Goal: Task Accomplishment & Management: Manage account settings

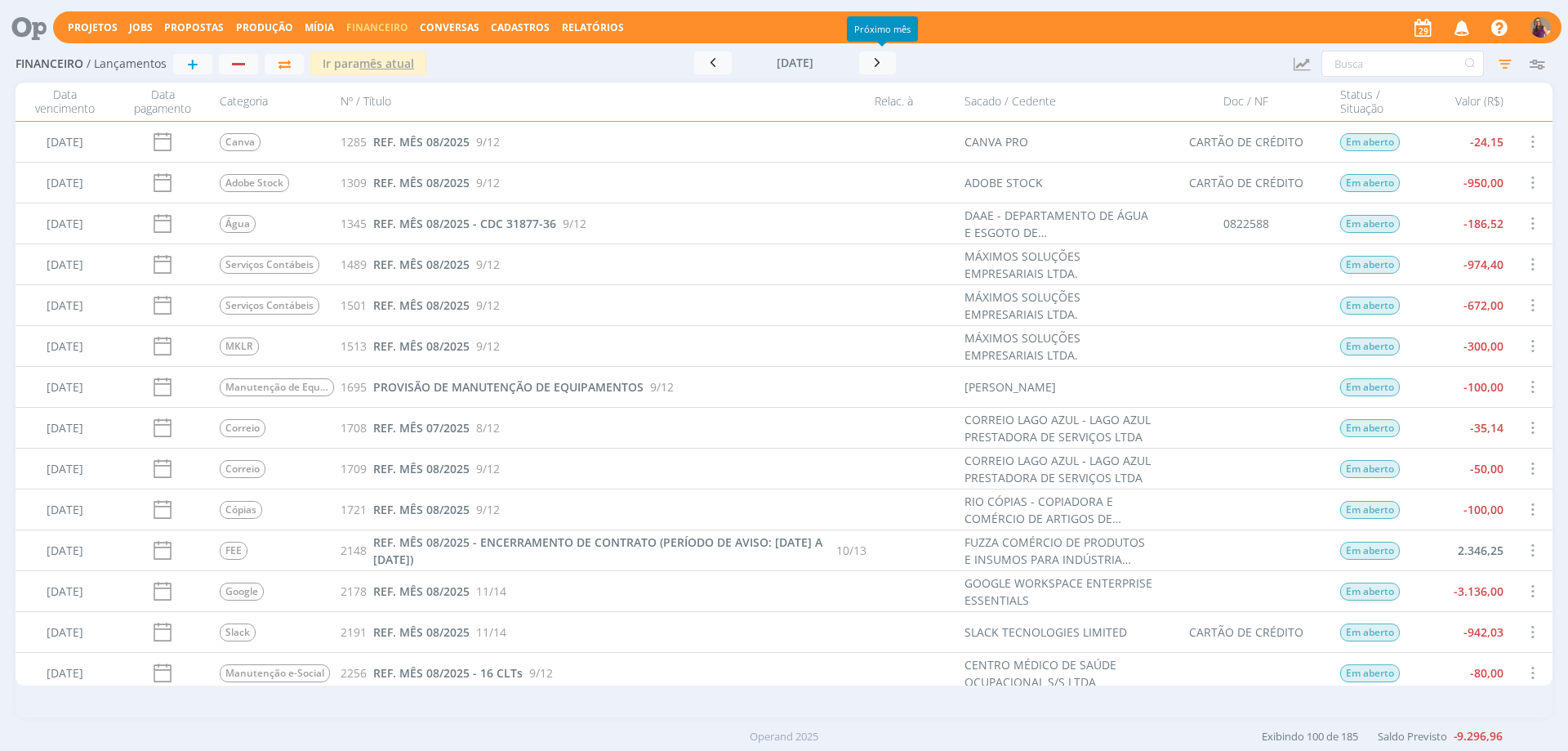
scroll to position [2859, 0]
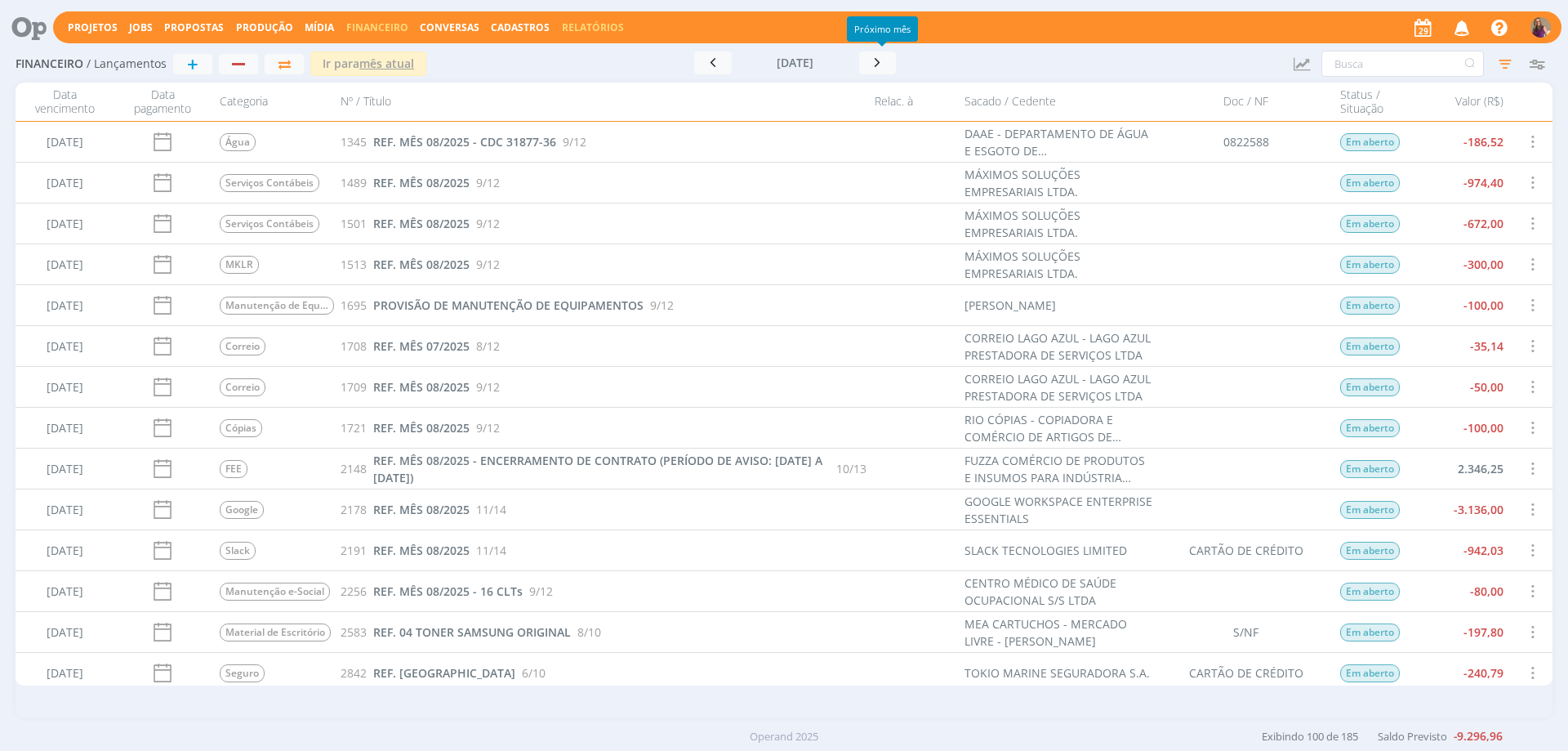
click at [607, 24] on link "Relatórios" at bounding box center [593, 27] width 62 height 14
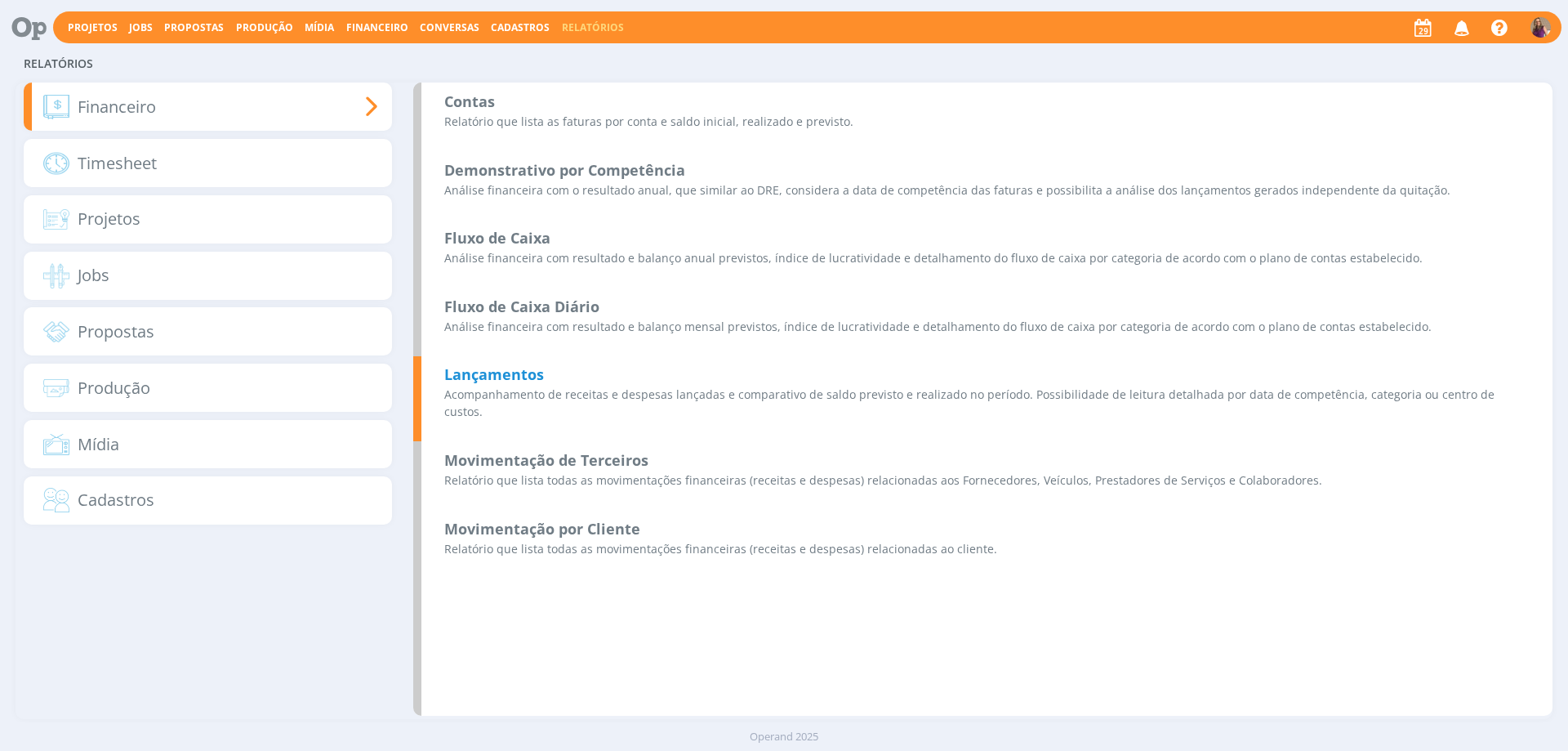
click at [482, 377] on b "Lançamentos" at bounding box center [495, 374] width 100 height 20
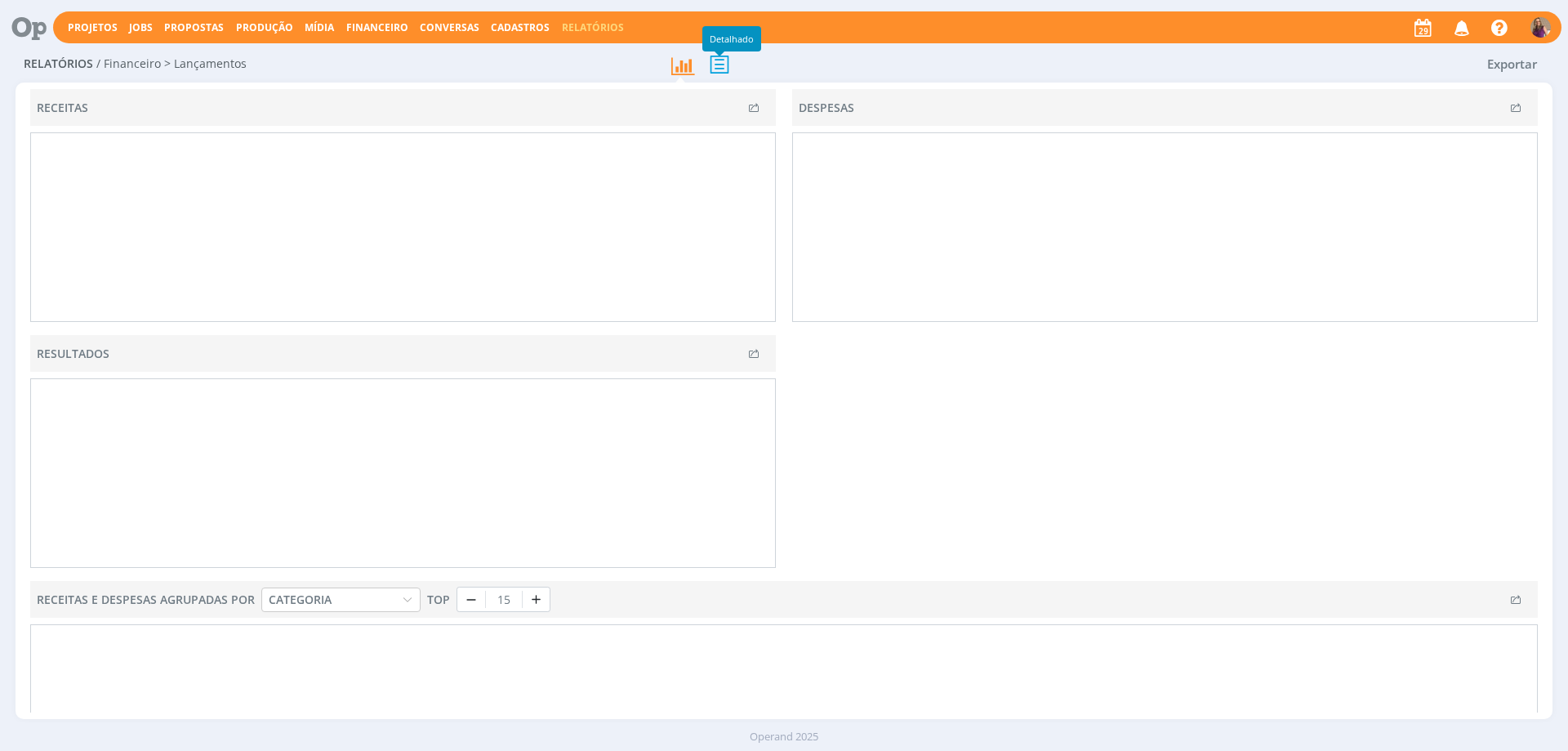
click at [717, 71] on icon at bounding box center [719, 64] width 34 height 34
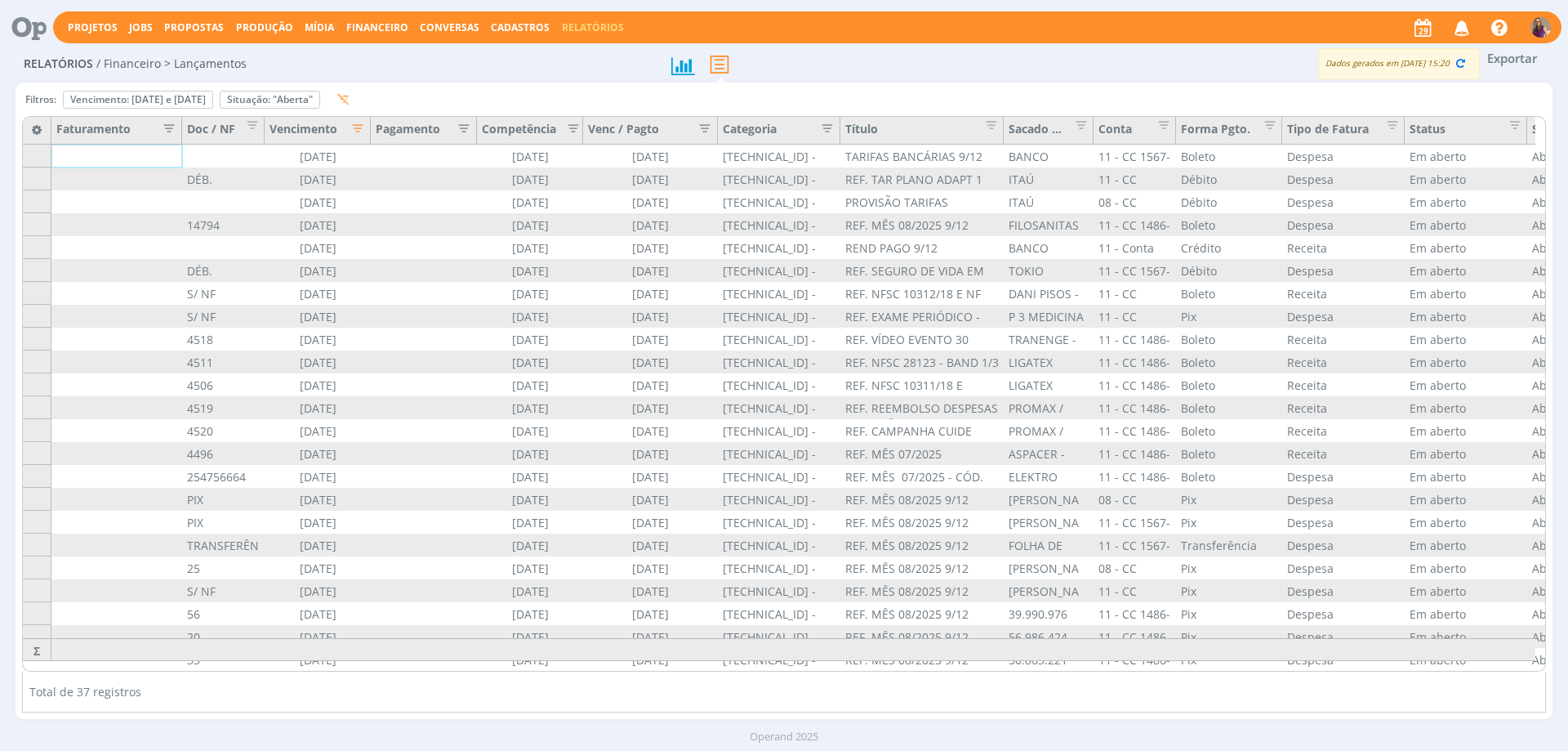
click at [36, 131] on icon at bounding box center [36, 129] width 28 height 27
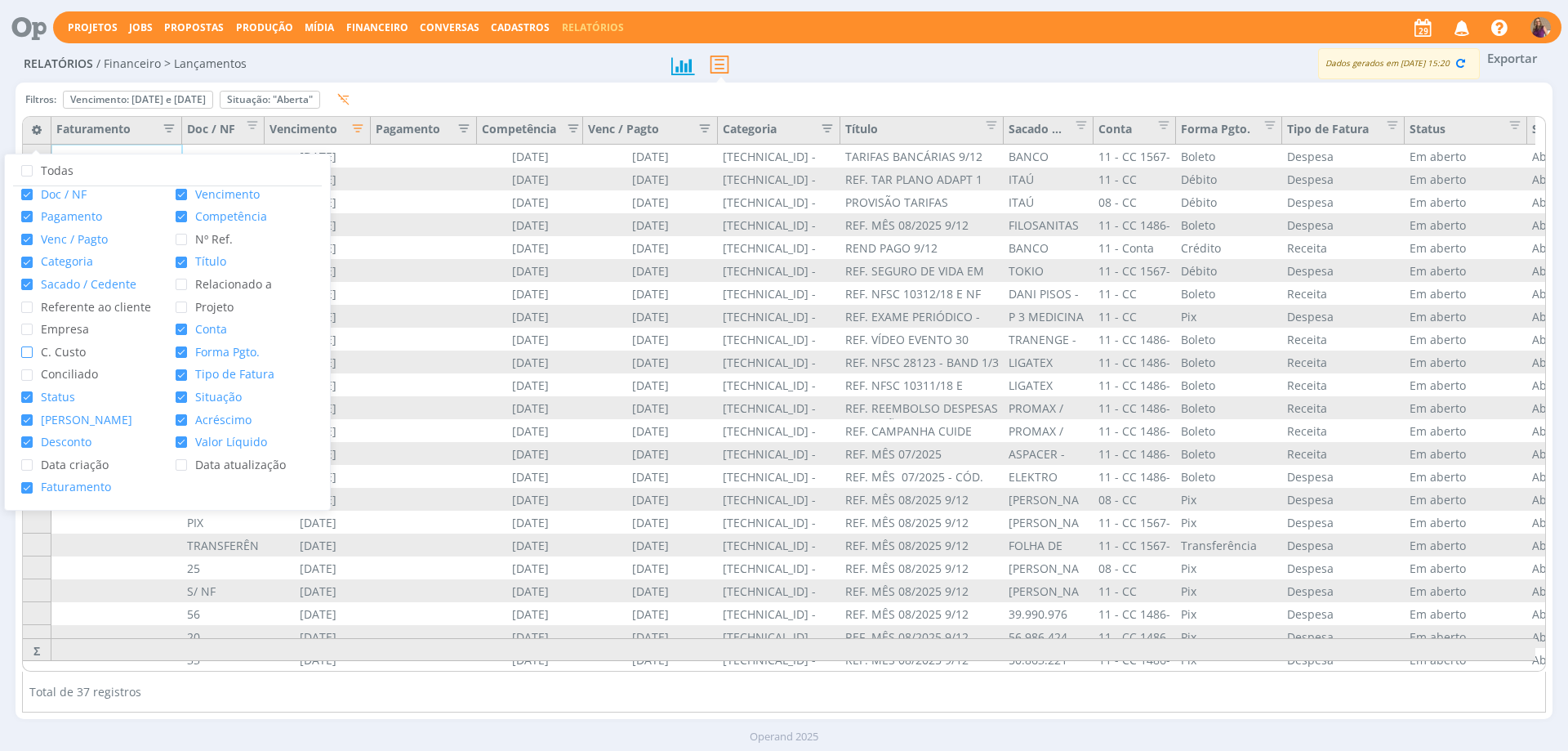
click at [28, 352] on span at bounding box center [27, 352] width 11 height 11
click at [33, 347] on input "C. Custo" at bounding box center [33, 347] width 0 height 0
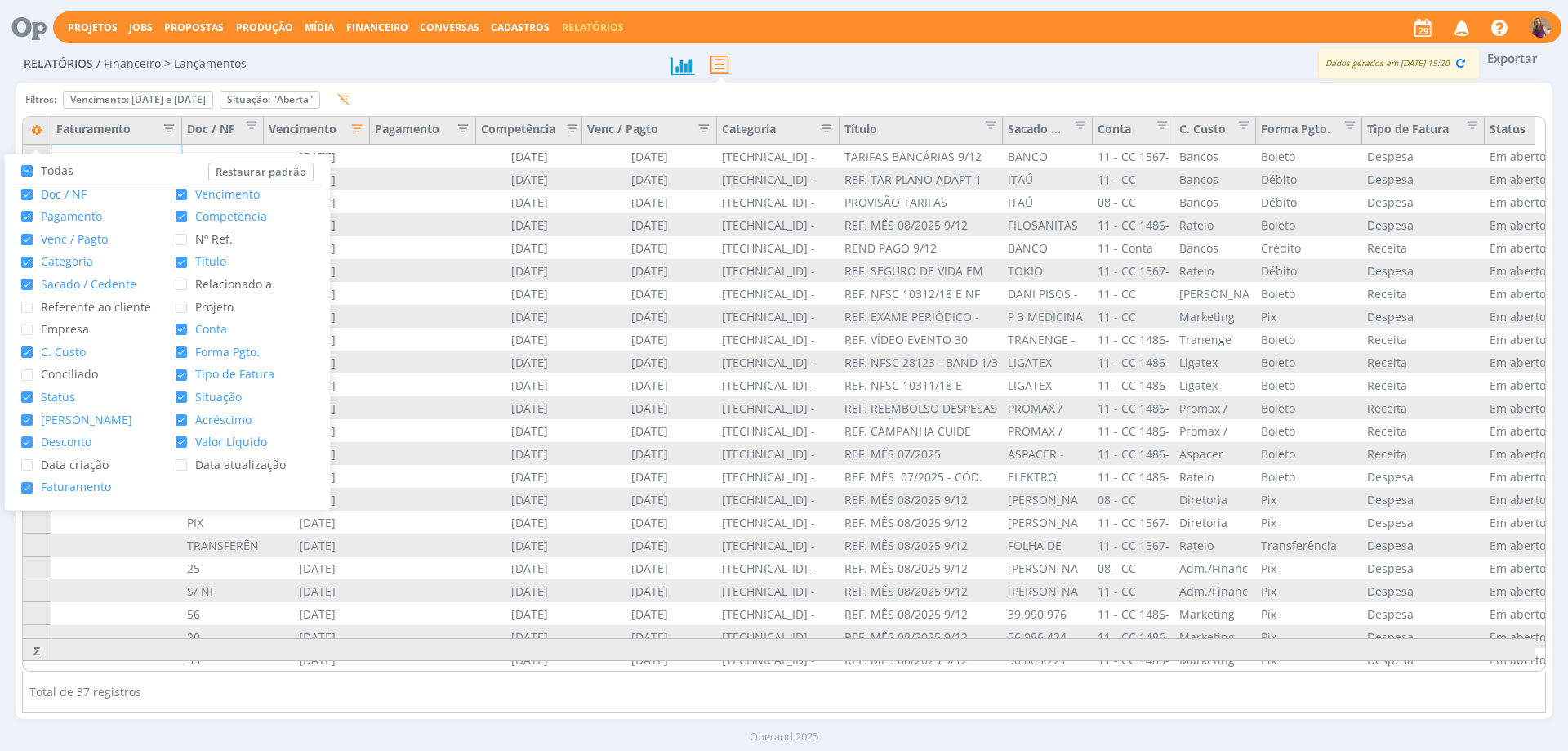
click at [24, 489] on span at bounding box center [27, 487] width 11 height 11
click at [33, 482] on input "Faturamento" at bounding box center [33, 482] width 0 height 0
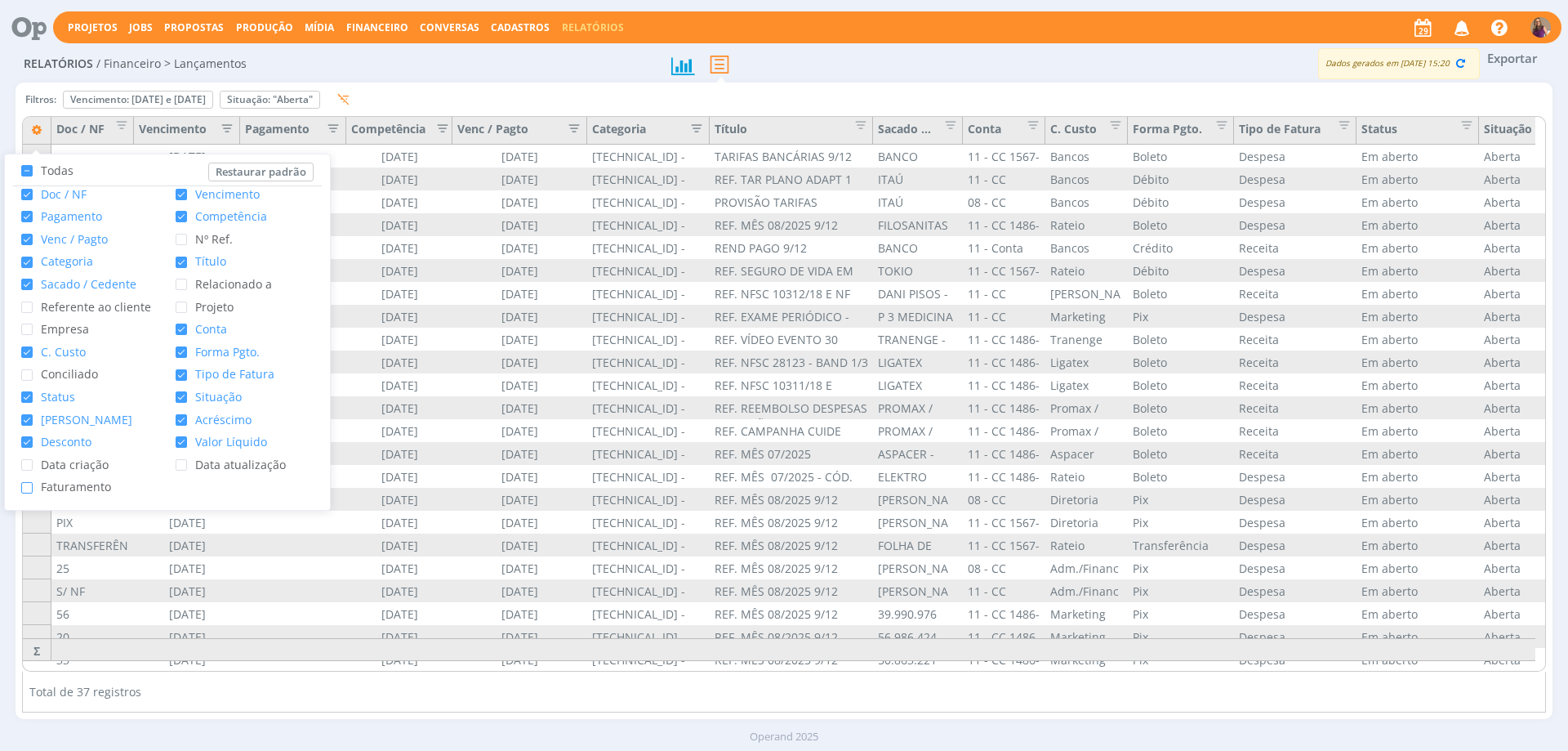
click at [241, 217] on span "Competência" at bounding box center [227, 216] width 80 height 15
click at [188, 211] on input "Competência" at bounding box center [188, 211] width 0 height 0
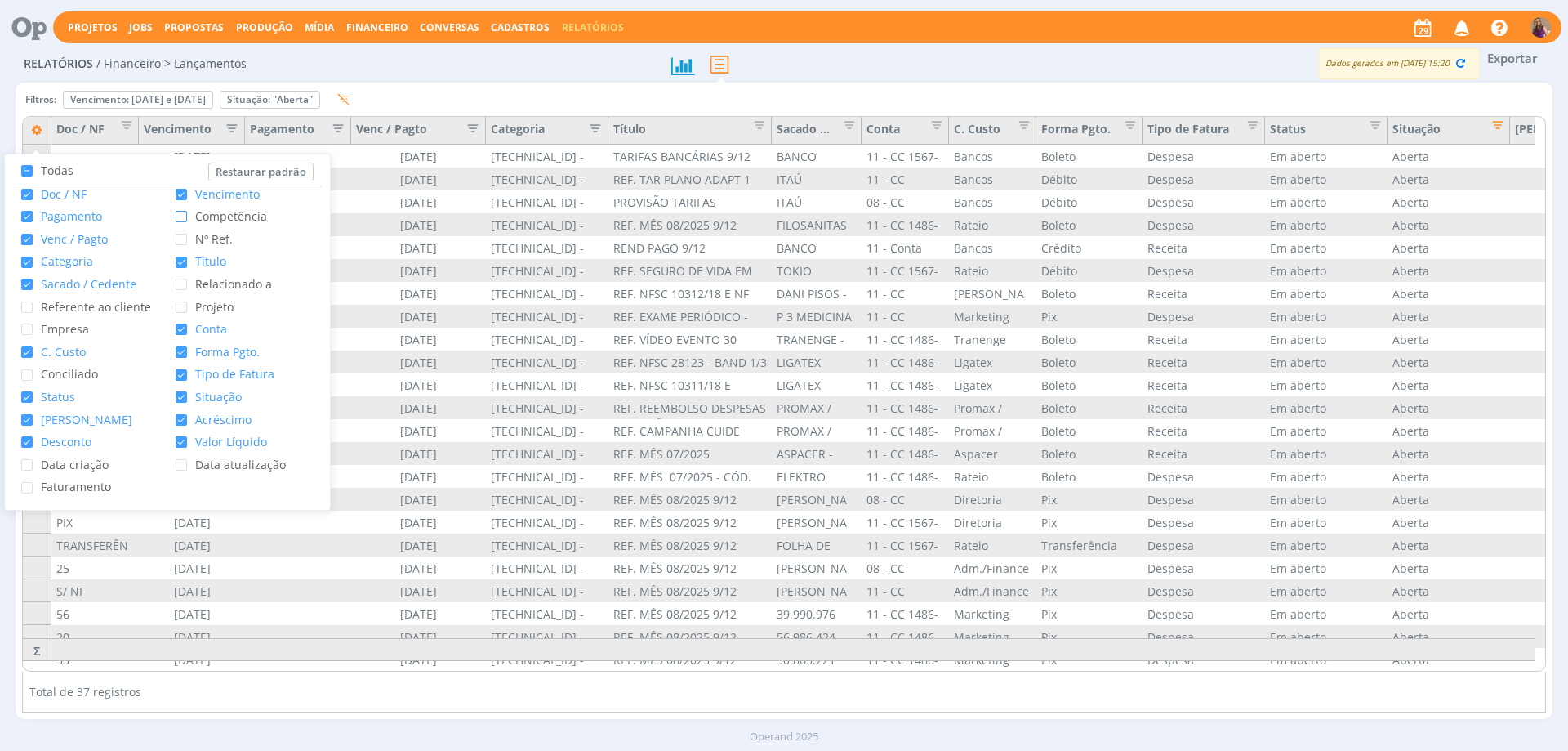
click at [59, 242] on span "Venc / Pagto" at bounding box center [71, 238] width 75 height 15
click at [33, 234] on input "Venc / Pagto" at bounding box center [33, 234] width 0 height 0
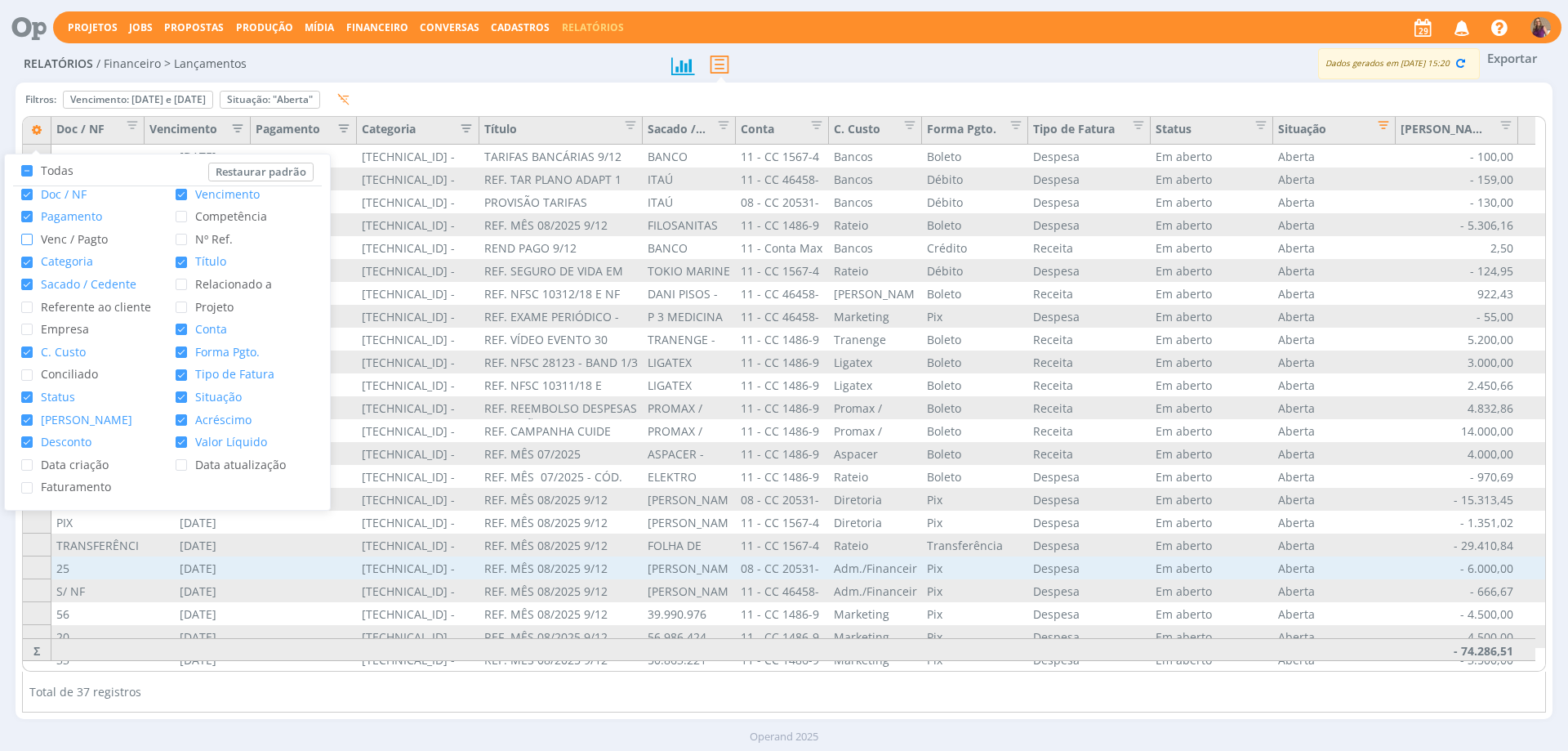
click at [319, 557] on div at bounding box center [303, 567] width 106 height 23
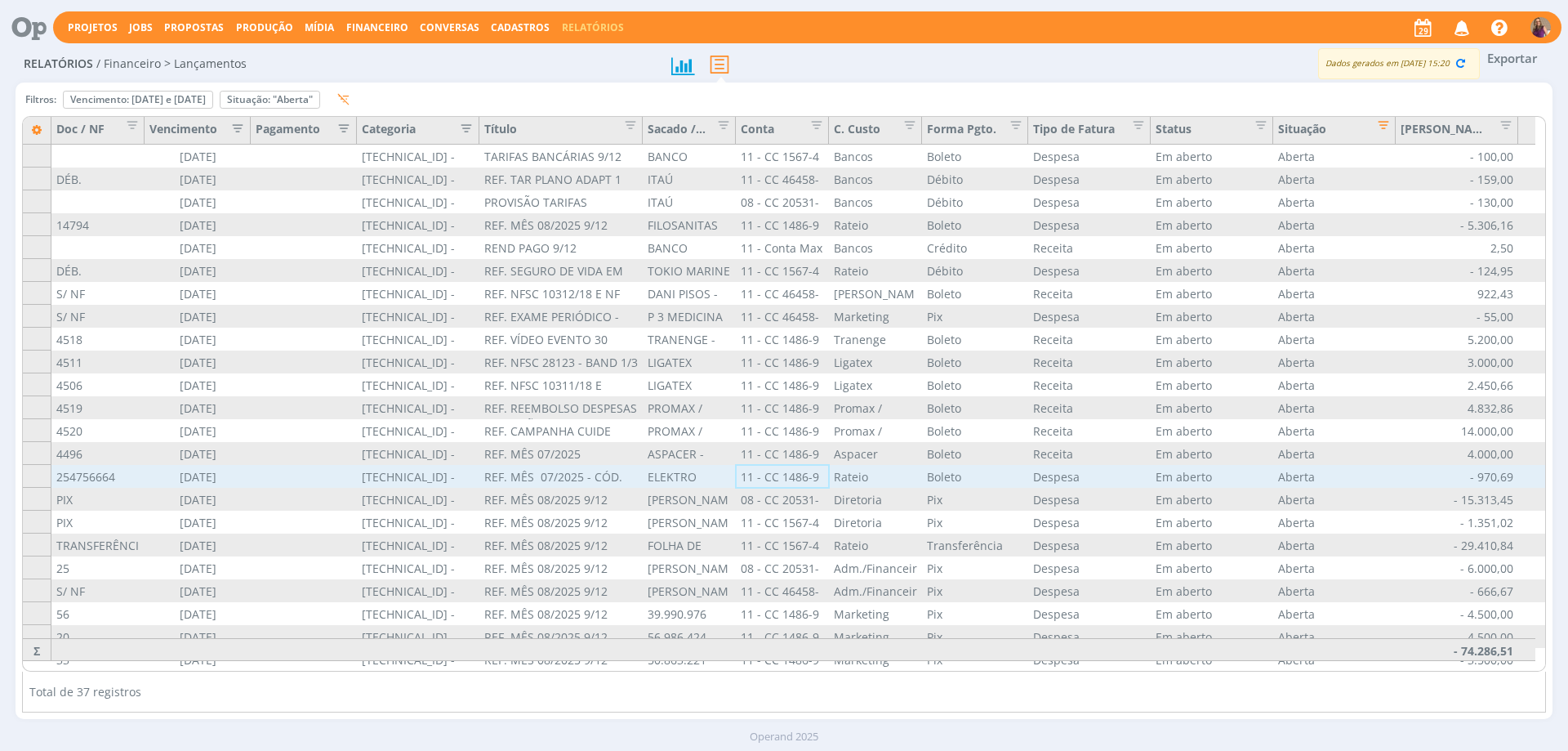
click at [749, 486] on div "11 - CC 1486-9 - [GEOGRAPHIC_DATA]" at bounding box center [782, 476] width 93 height 23
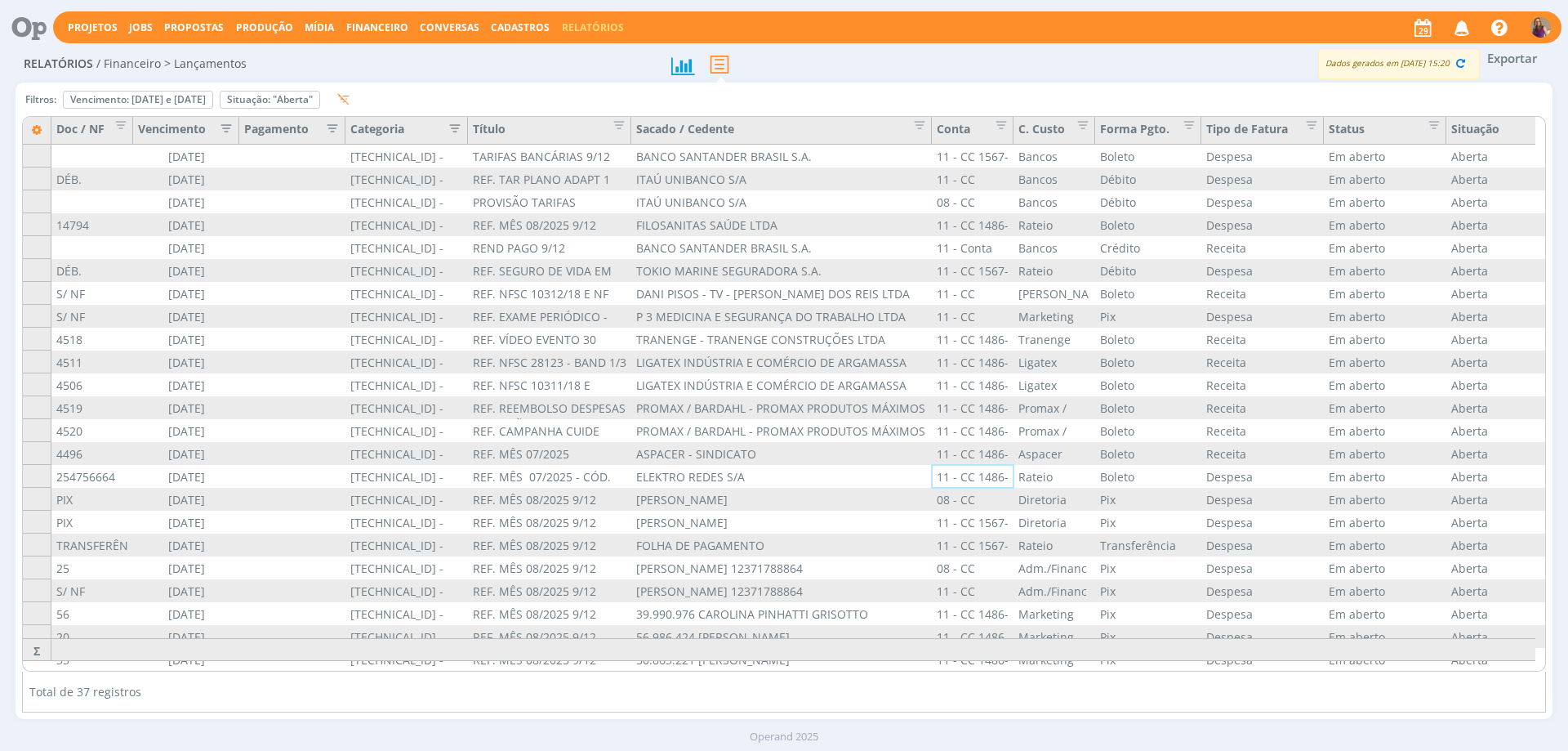
drag, startPoint x: 736, startPoint y: 122, endPoint x: 943, endPoint y: 126, distance: 207.0
click at [943, 126] on div "Conta" at bounding box center [972, 130] width 82 height 27
drag, startPoint x: 237, startPoint y: 125, endPoint x: 219, endPoint y: 124, distance: 18.0
click at [219, 124] on div "Vencimento" at bounding box center [186, 130] width 106 height 27
click at [115, 133] on div "Doc / NF" at bounding box center [92, 130] width 82 height 27
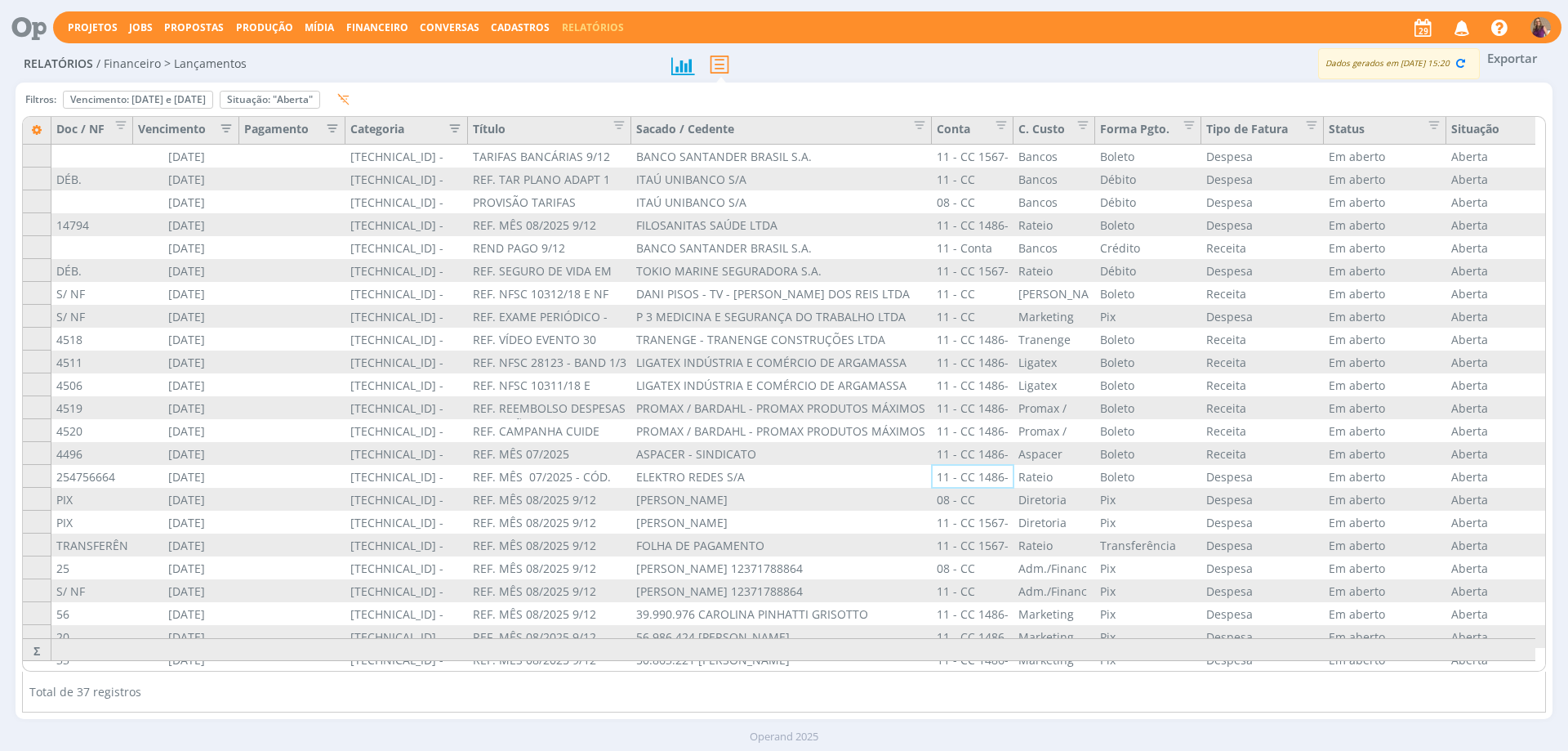
click at [1543, 22] on img "button" at bounding box center [1541, 27] width 21 height 21
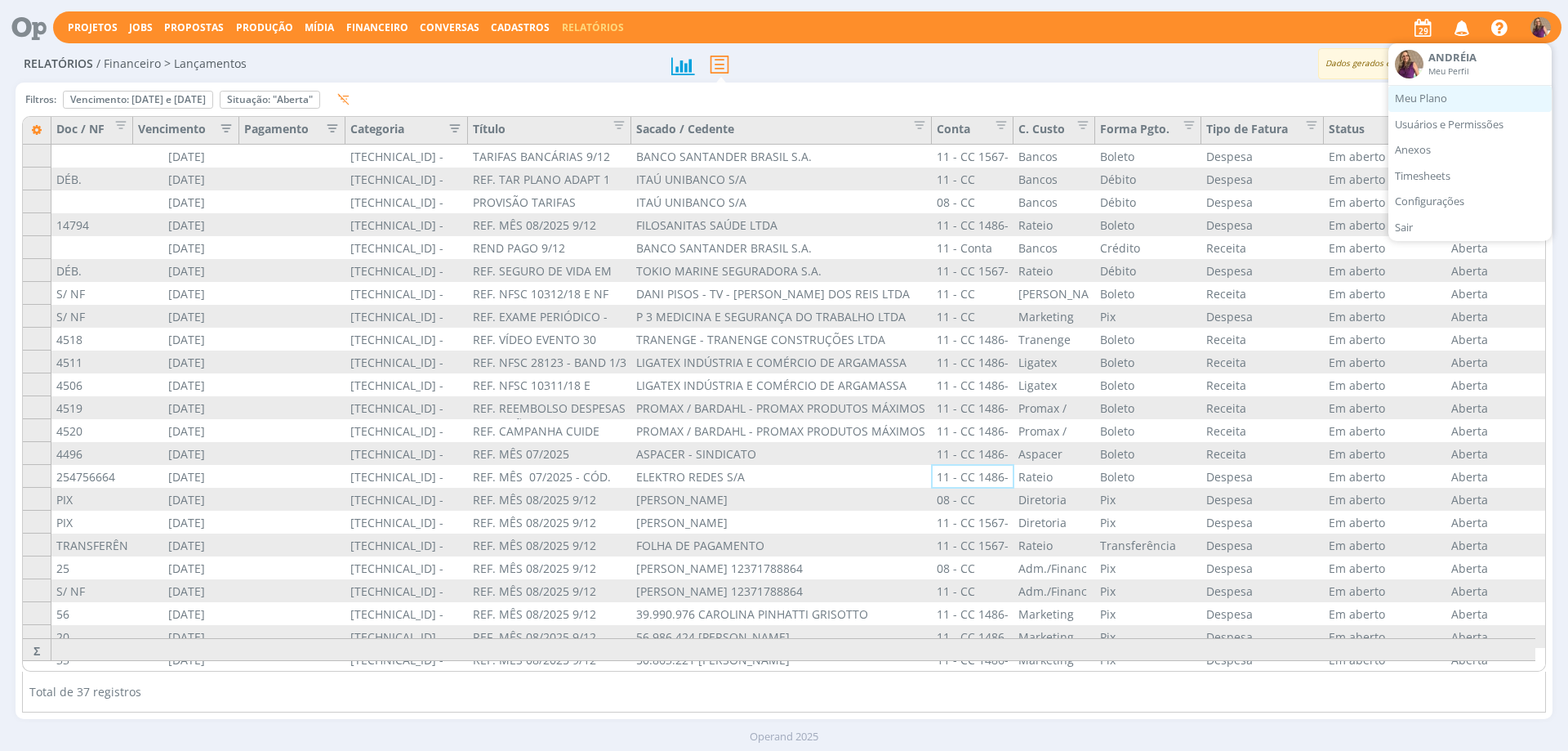
click at [1438, 99] on link "Meu Plano" at bounding box center [1470, 99] width 163 height 26
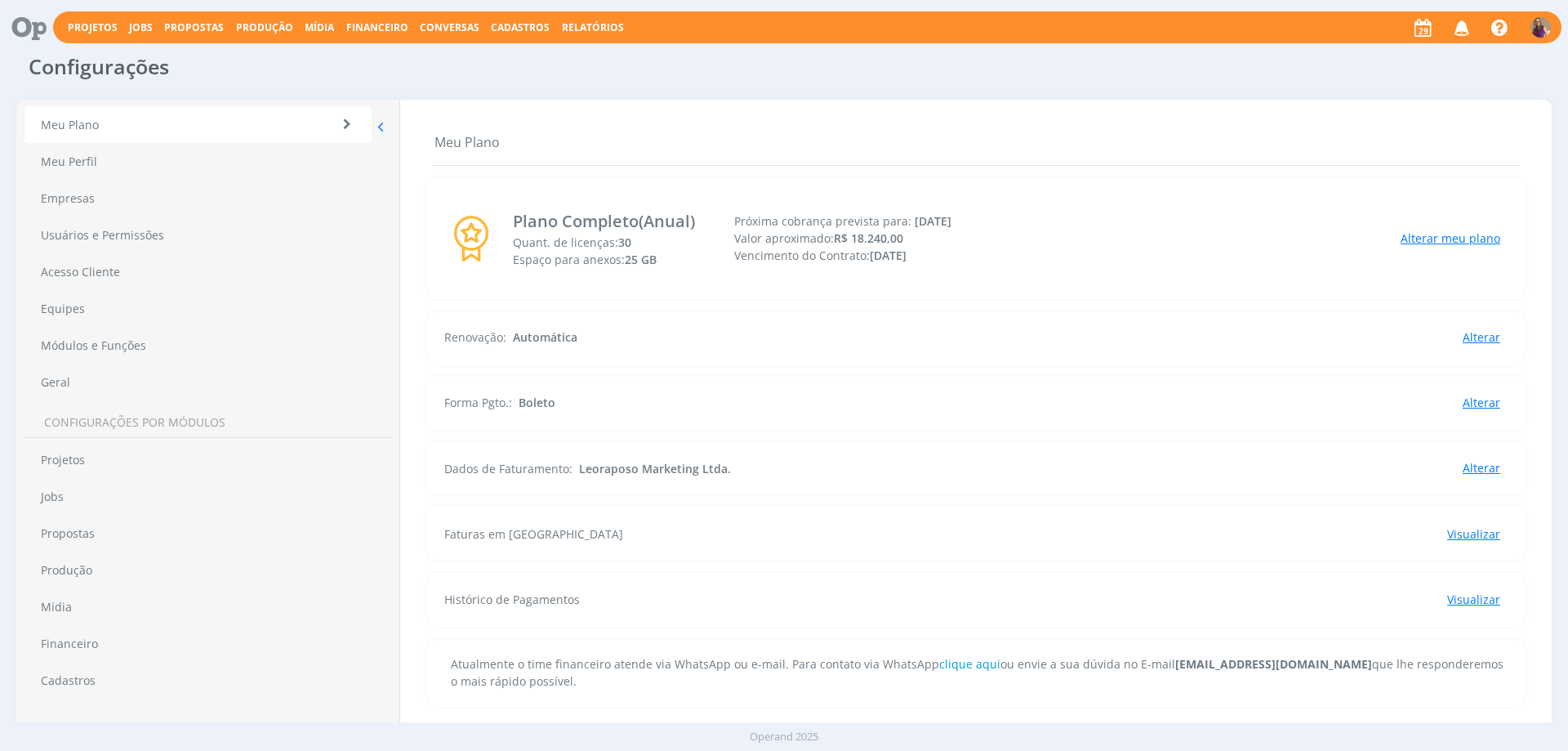
scroll to position [41, 0]
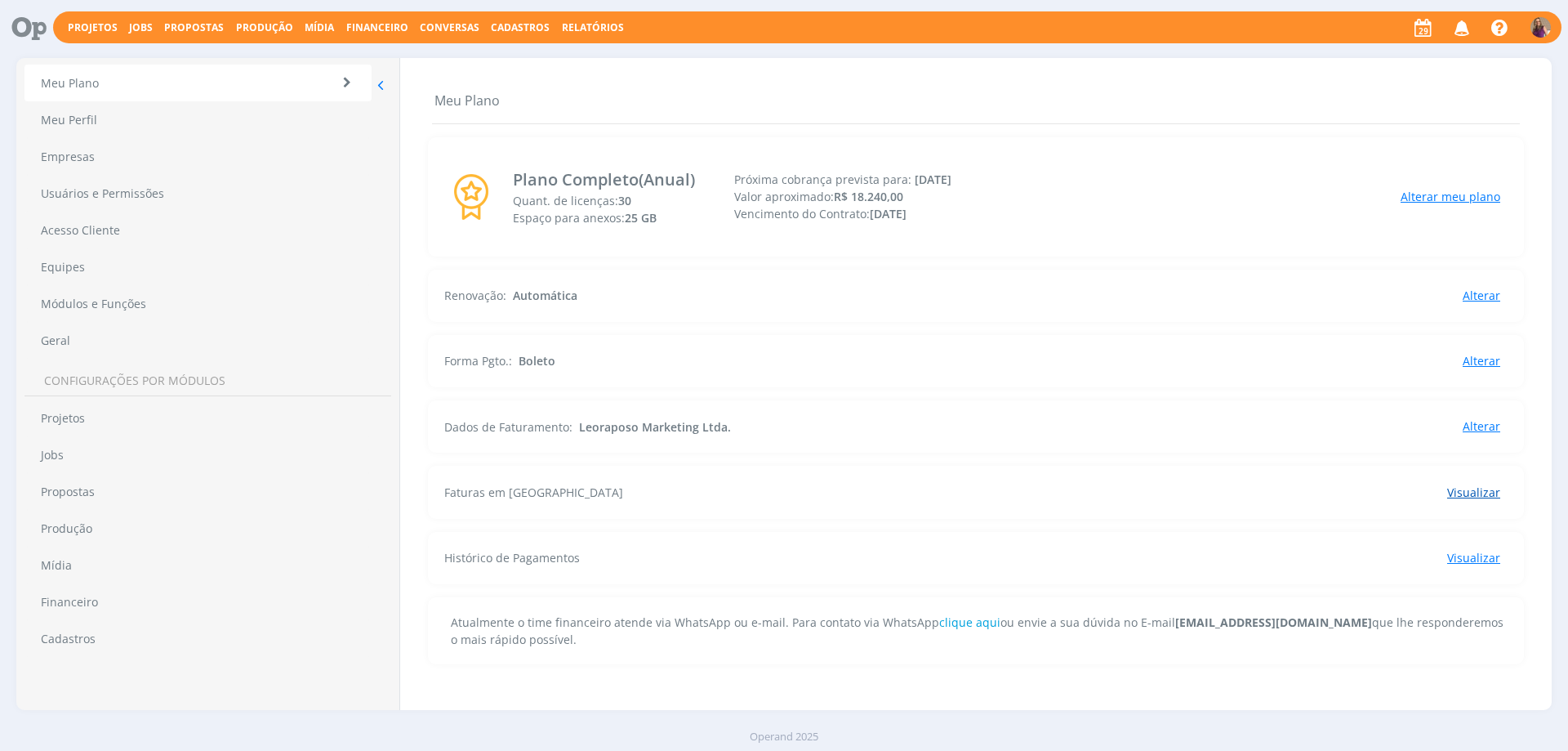
click at [1483, 491] on span "Visualizar" at bounding box center [1474, 492] width 53 height 15
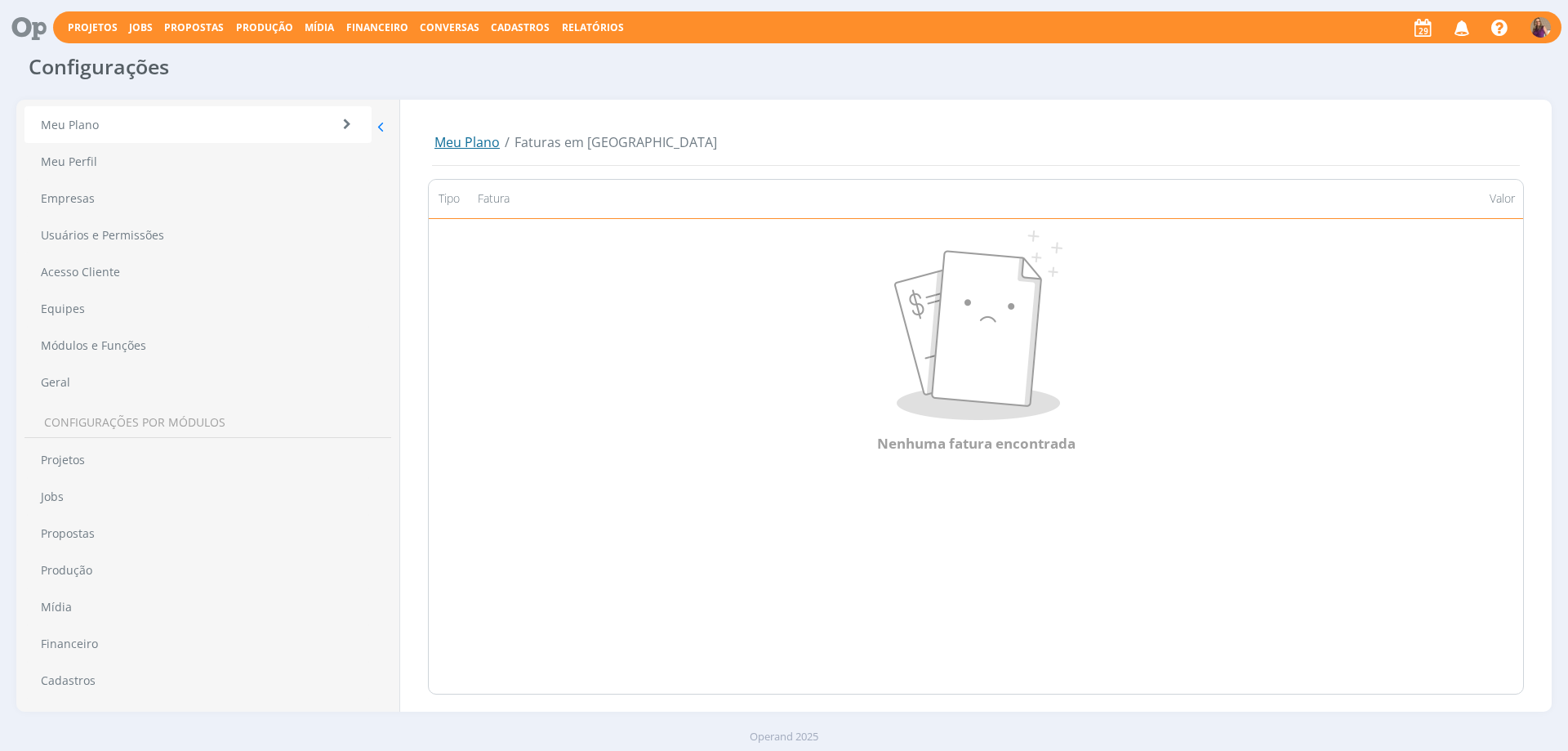
click at [440, 142] on link "Meu Plano" at bounding box center [466, 141] width 65 height 18
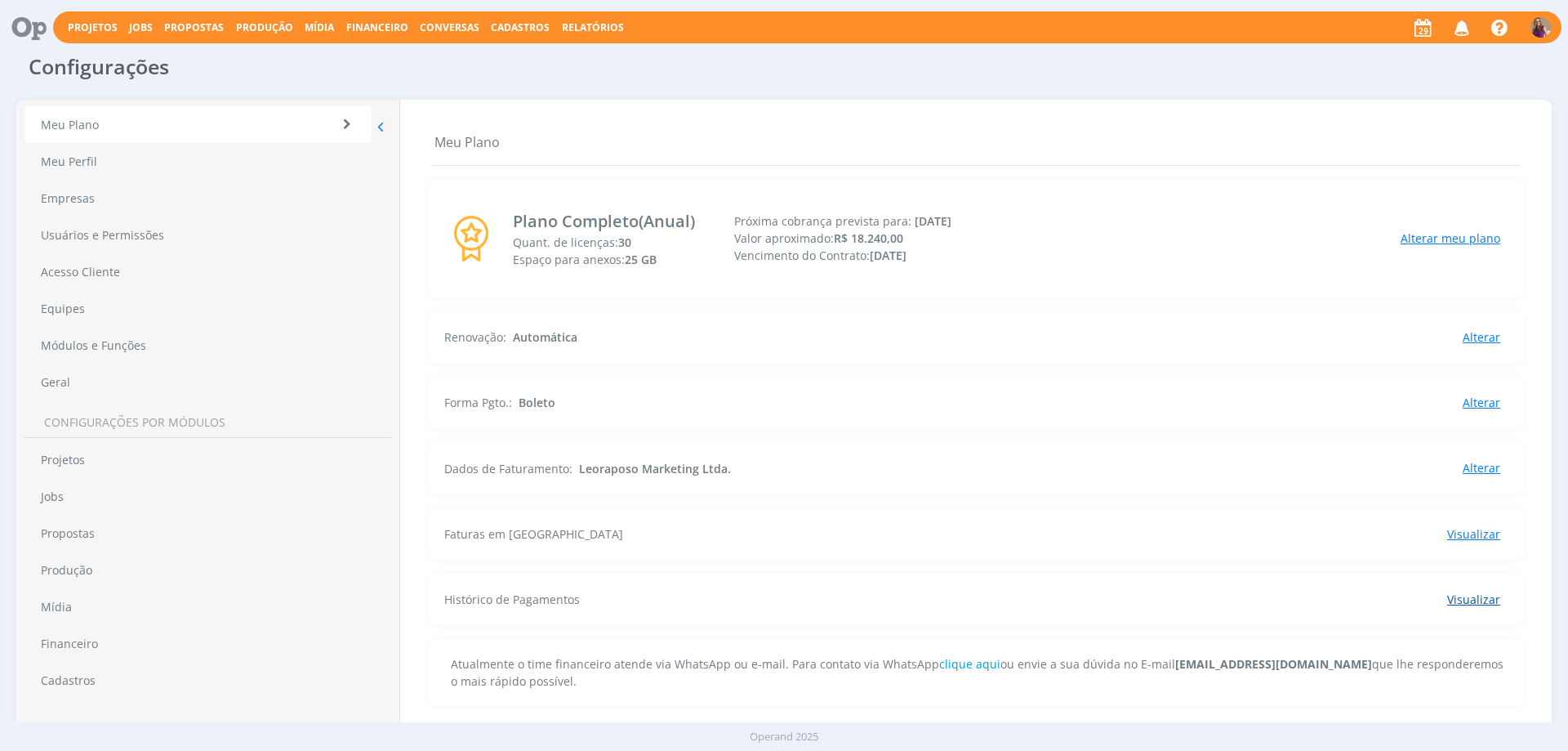
click at [1463, 598] on span "Visualizar" at bounding box center [1474, 599] width 53 height 15
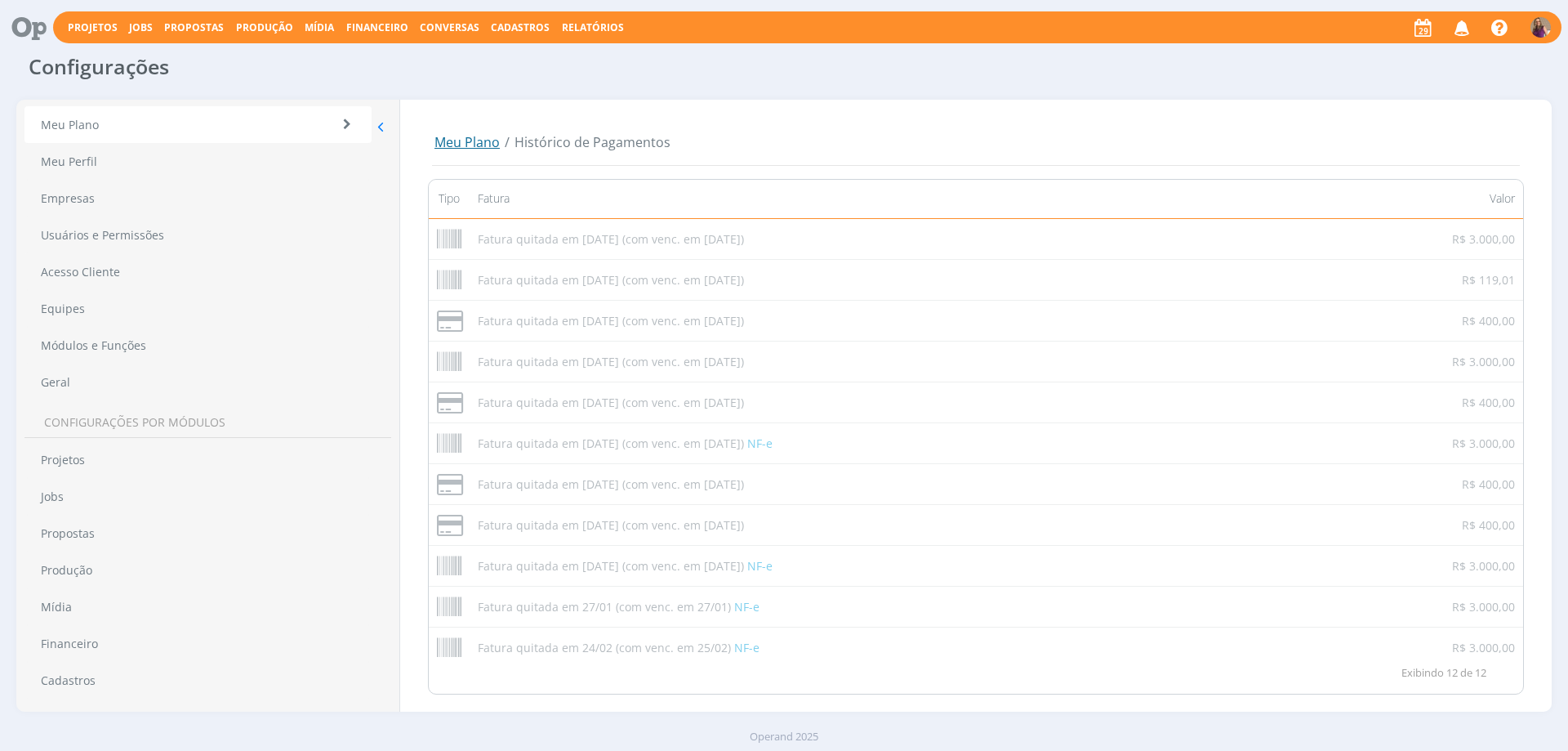
click at [465, 145] on link "Meu Plano" at bounding box center [466, 141] width 65 height 18
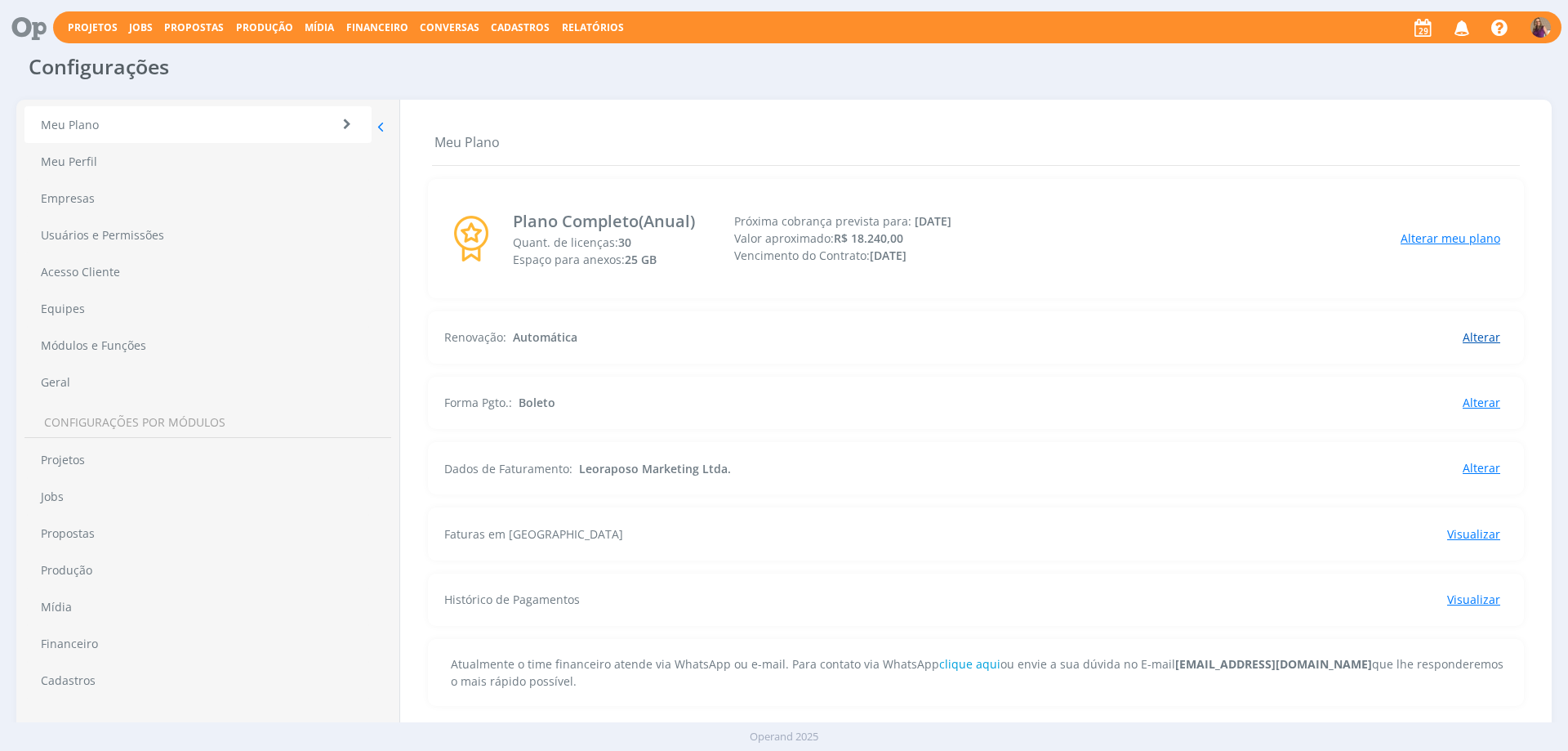
click at [1468, 340] on span "Alterar" at bounding box center [1482, 336] width 38 height 15
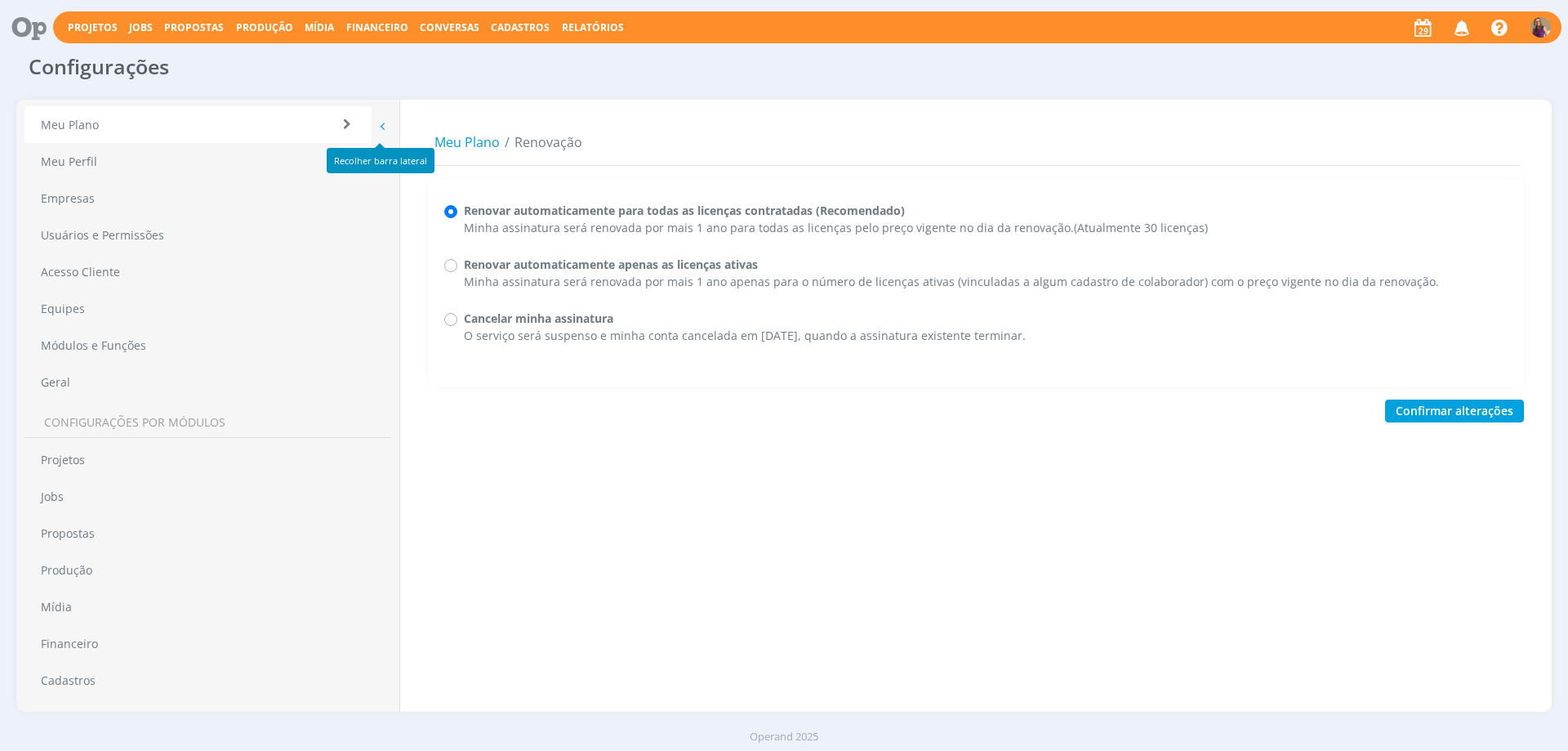
click at [387, 122] on icon "button" at bounding box center [383, 125] width 12 height 12
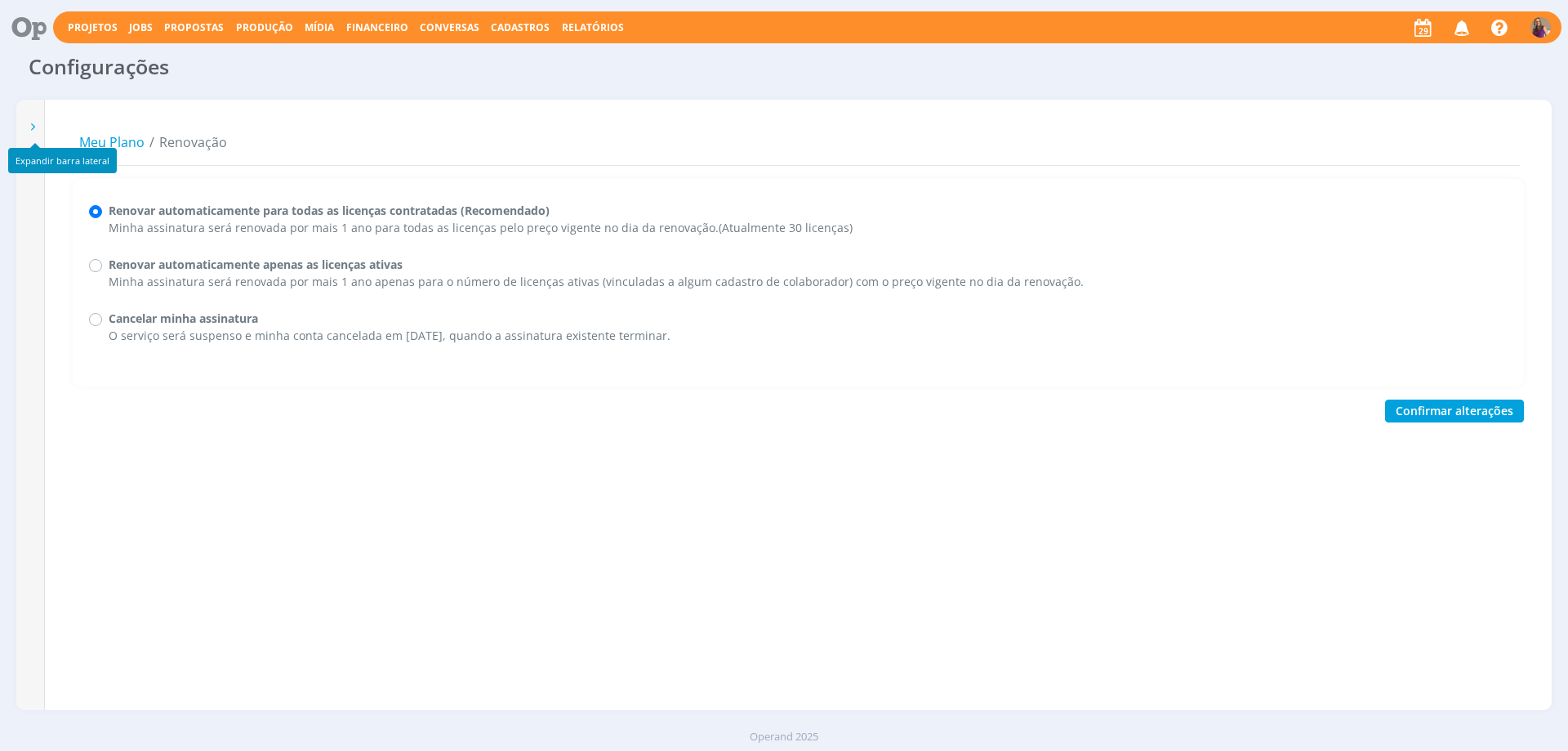
click at [34, 125] on icon "button" at bounding box center [33, 126] width 12 height 12
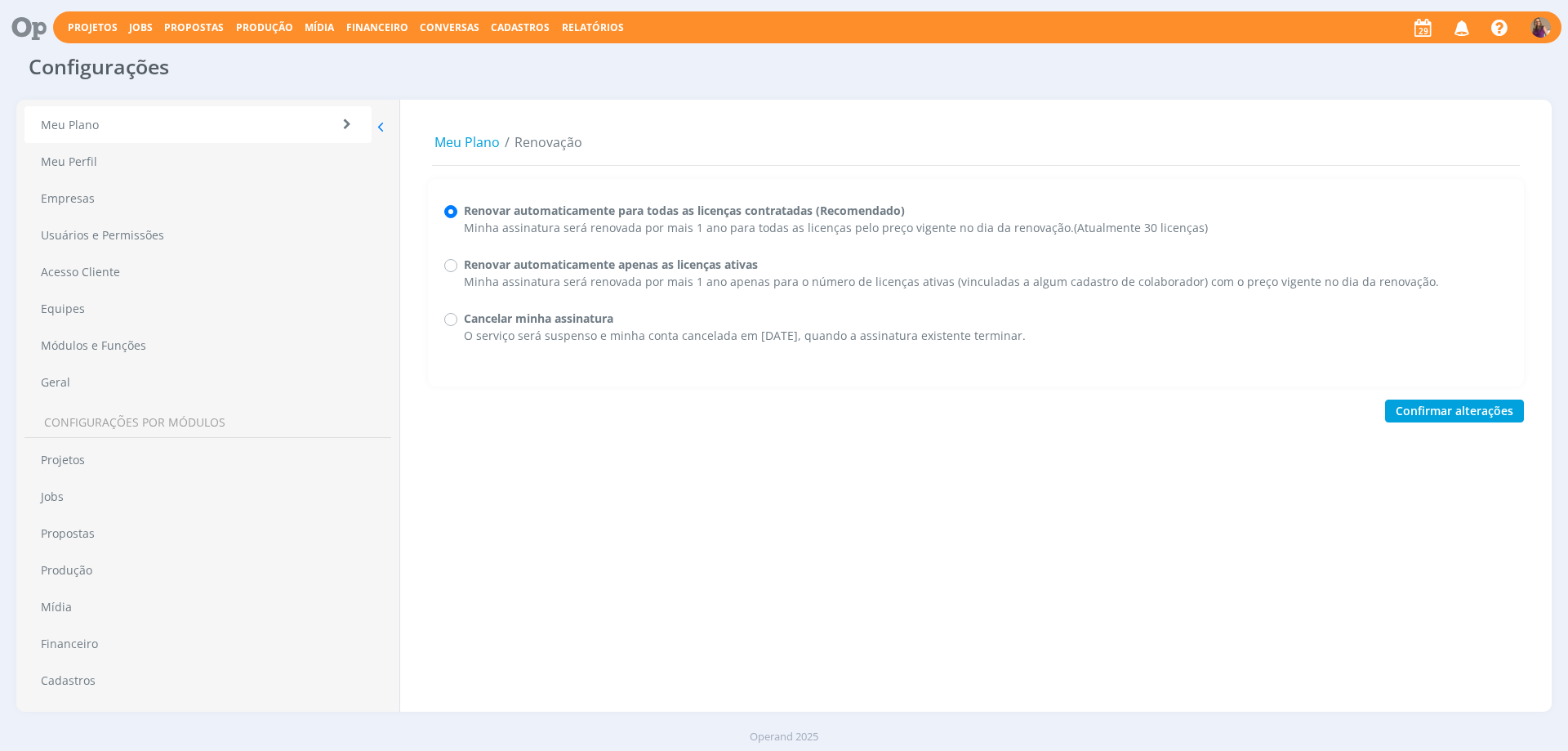
click at [102, 120] on link "Meu Plano" at bounding box center [198, 124] width 347 height 37
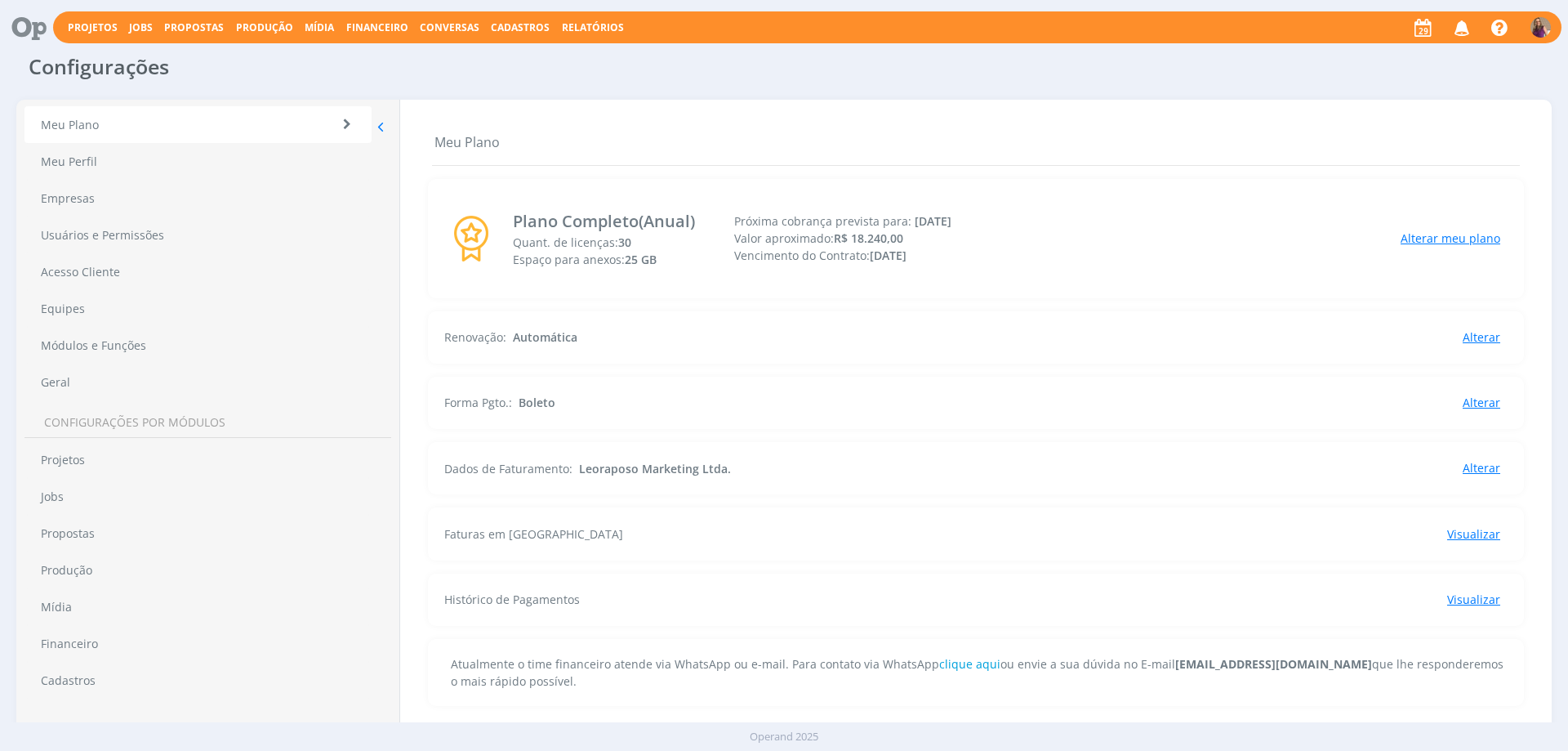
drag, startPoint x: 919, startPoint y: 218, endPoint x: 994, endPoint y: 220, distance: 75.0
click at [994, 220] on div "Plano Completo (Anual) Quant. de licenças: 30 Espaço para anexos: 25 GB Próxima…" at bounding box center [975, 238] width 1096 height 93
drag, startPoint x: 789, startPoint y: 241, endPoint x: 936, endPoint y: 232, distance: 147.3
click at [936, 232] on div "Valor aproximado: R$ 18.240,00" at bounding box center [842, 238] width 218 height 17
drag, startPoint x: 614, startPoint y: 242, endPoint x: 629, endPoint y: 242, distance: 15.0
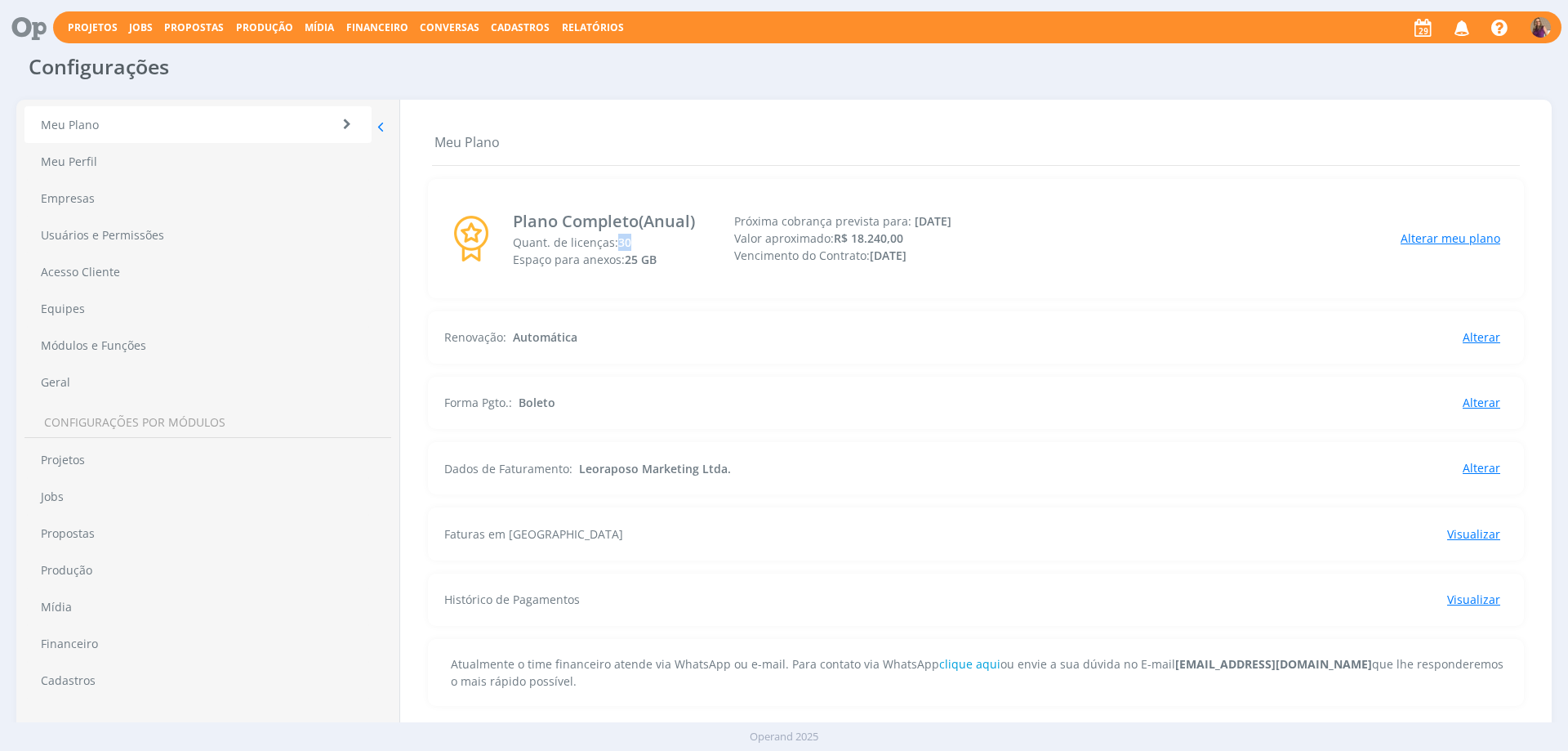
click at [629, 242] on div "Quant. de licenças: 30" at bounding box center [603, 242] width 182 height 17
drag, startPoint x: 623, startPoint y: 258, endPoint x: 716, endPoint y: 258, distance: 93.0
click at [716, 258] on div "Plano Completo (Anual) Quant. de licenças: 30 Espaço para anexos: 25 GB Próxima…" at bounding box center [975, 238] width 1096 height 93
click at [899, 290] on div "Plano Completo (Anual) Quant. de licenças: 30 Espaço para anexos: 25 GB Próxima…" at bounding box center [975, 238] width 1096 height 120
drag, startPoint x: 752, startPoint y: 238, endPoint x: 912, endPoint y: 239, distance: 160.0
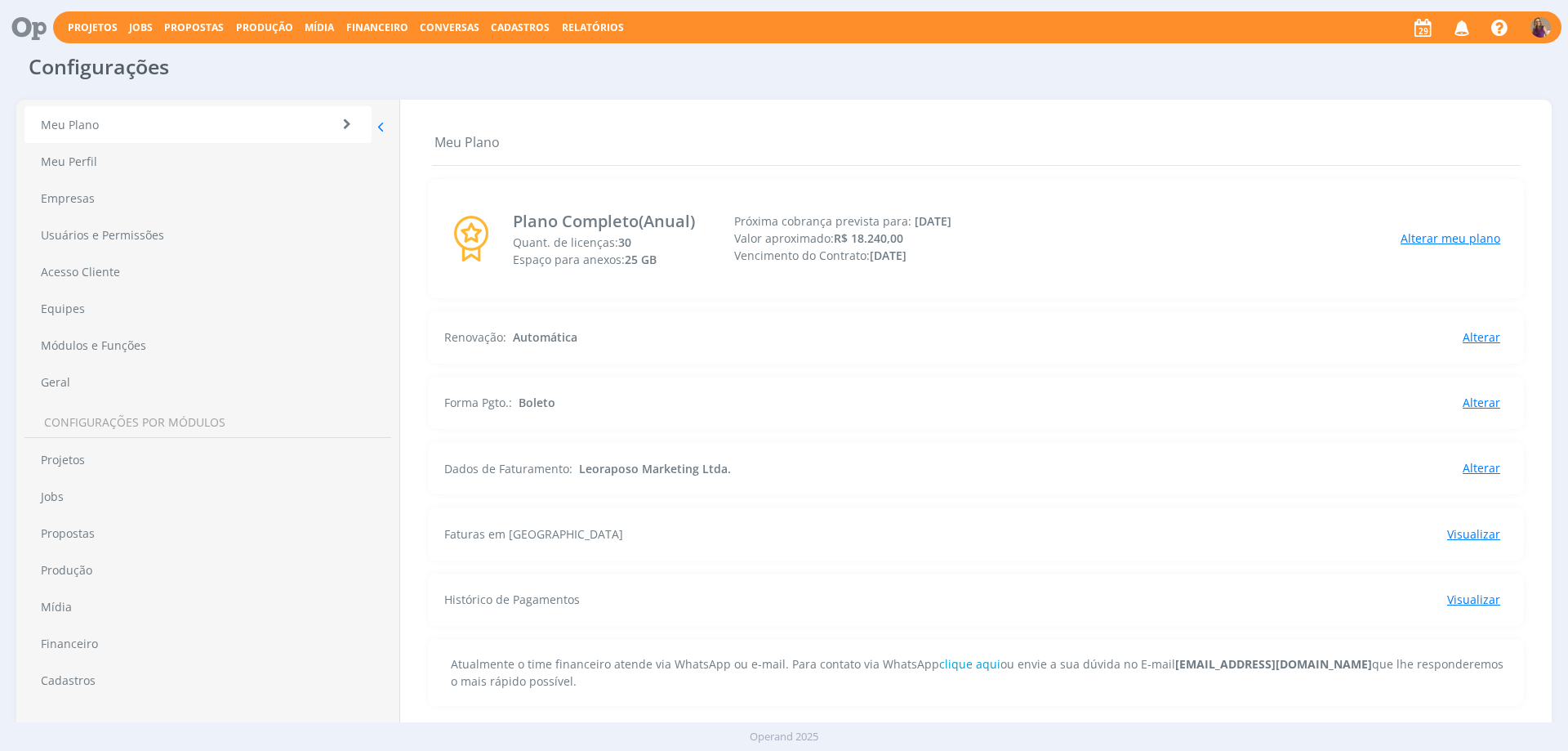
click at [912, 239] on div "Valor aproximado: R$ 18.240,00" at bounding box center [842, 238] width 218 height 17
click at [1468, 237] on span "Alterar meu plano" at bounding box center [1451, 237] width 100 height 15
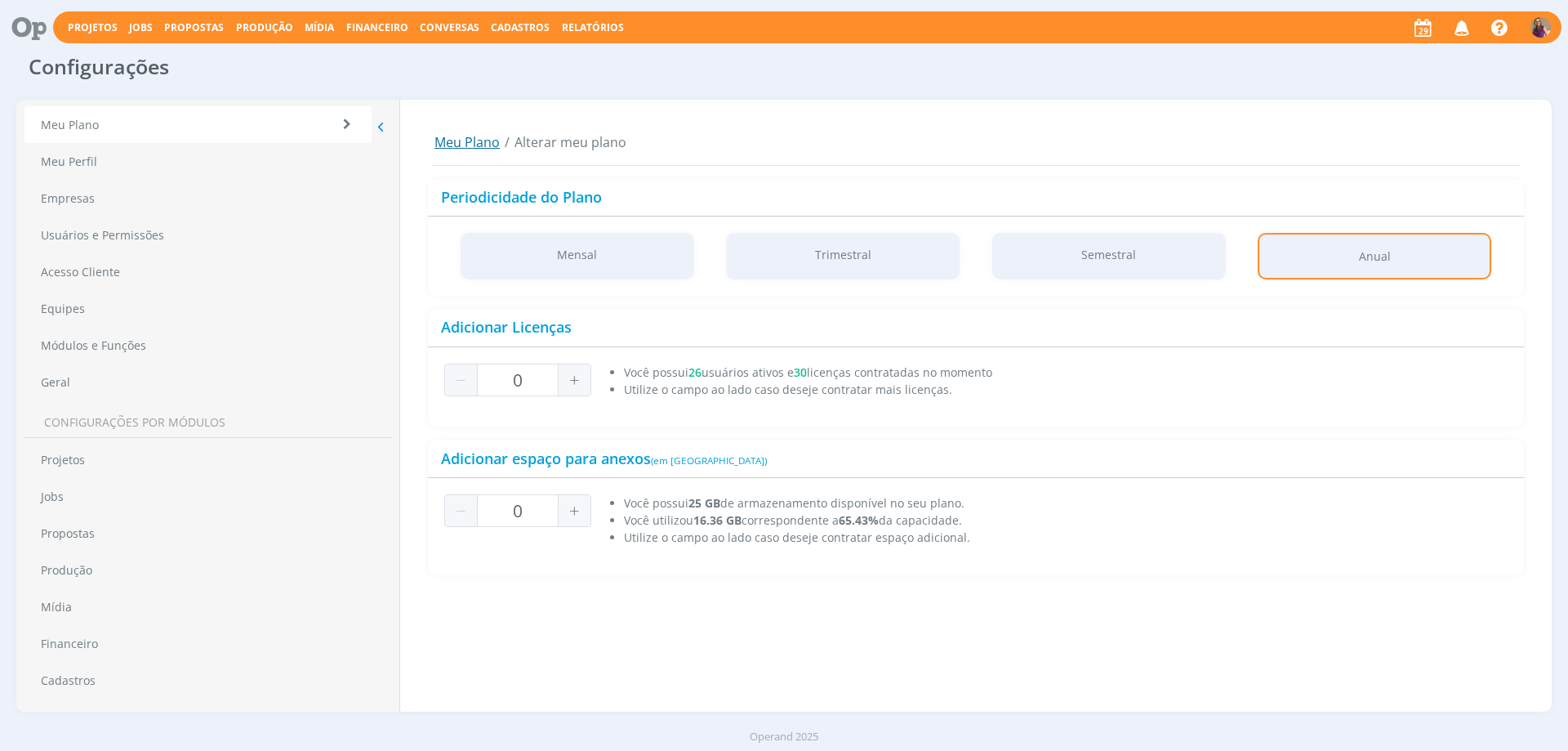
click at [455, 142] on link "Meu Plano" at bounding box center [466, 141] width 65 height 18
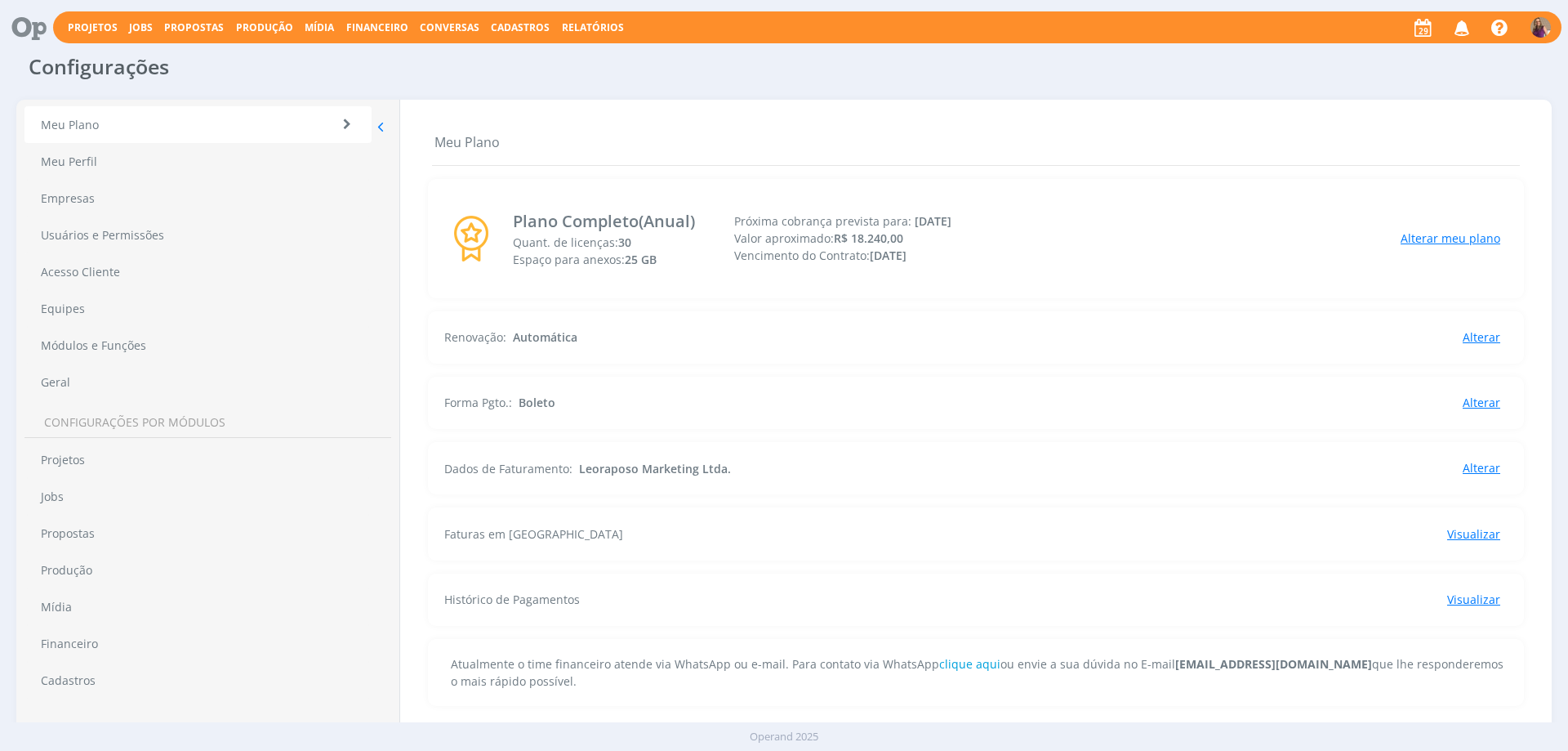
click at [396, 28] on span "Financeiro" at bounding box center [378, 27] width 62 height 14
click at [378, 58] on link "Lançamentos" at bounding box center [379, 55] width 138 height 25
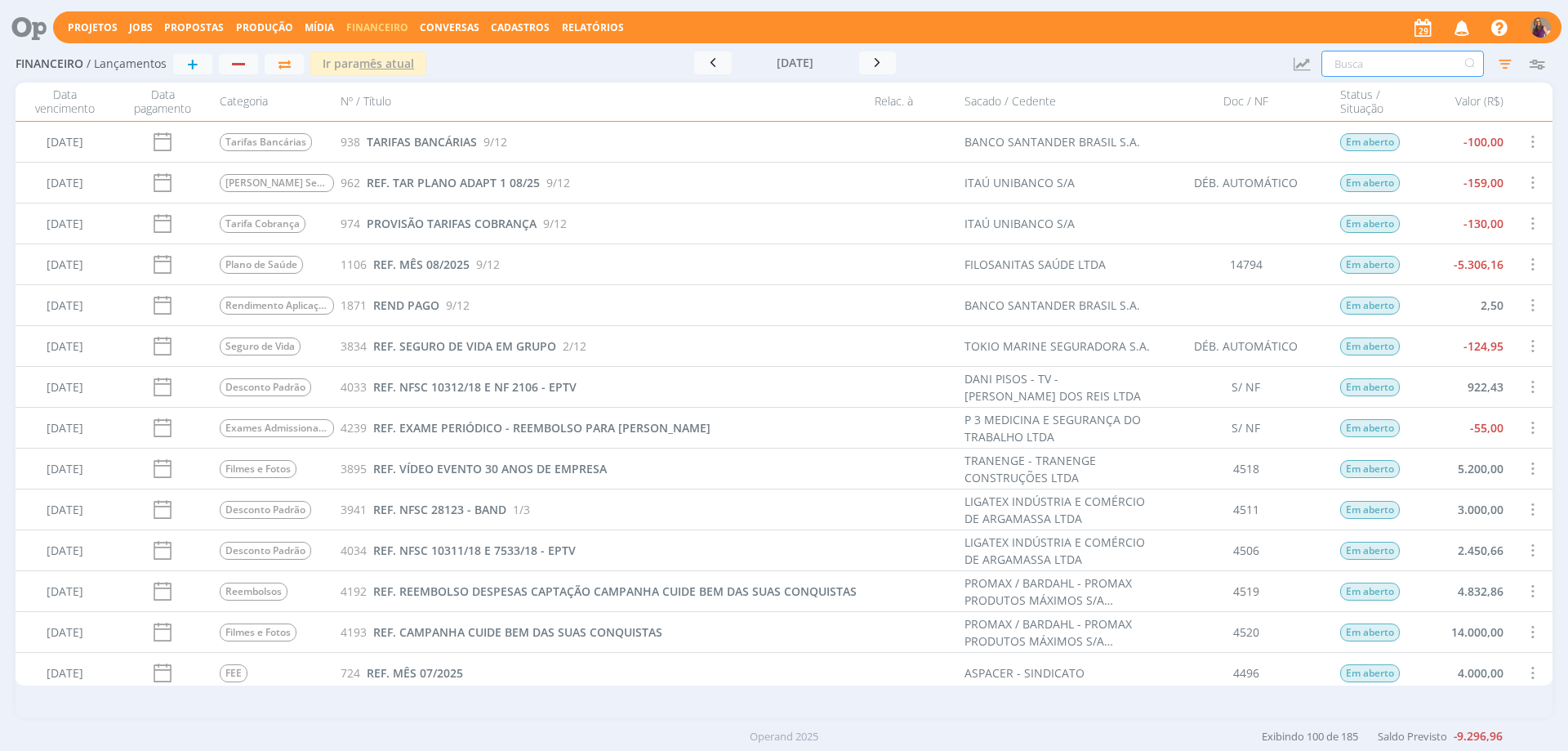
click at [1359, 58] on input "text" at bounding box center [1403, 64] width 163 height 26
type input "operand"
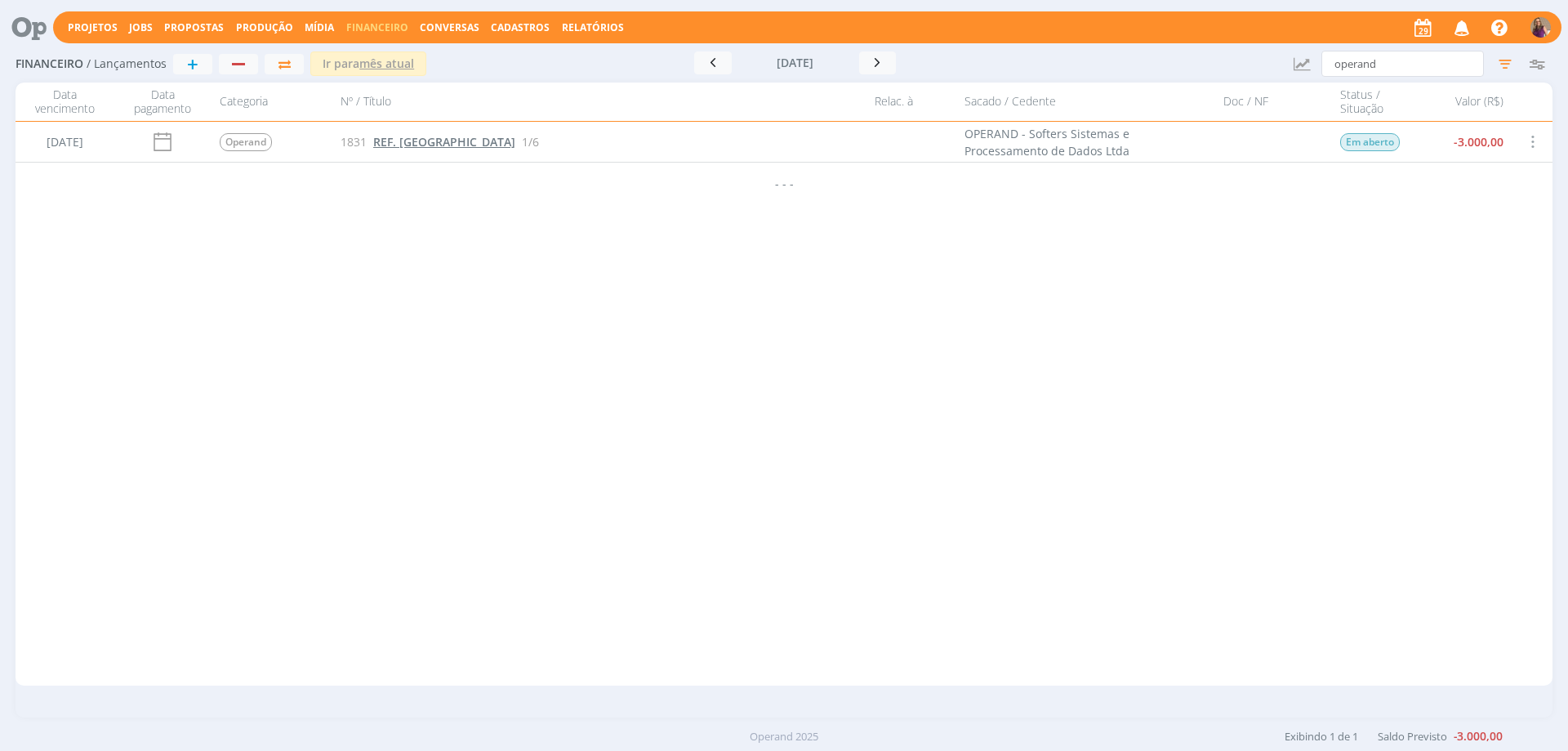
click at [418, 146] on span "REF. [GEOGRAPHIC_DATA]" at bounding box center [444, 141] width 142 height 15
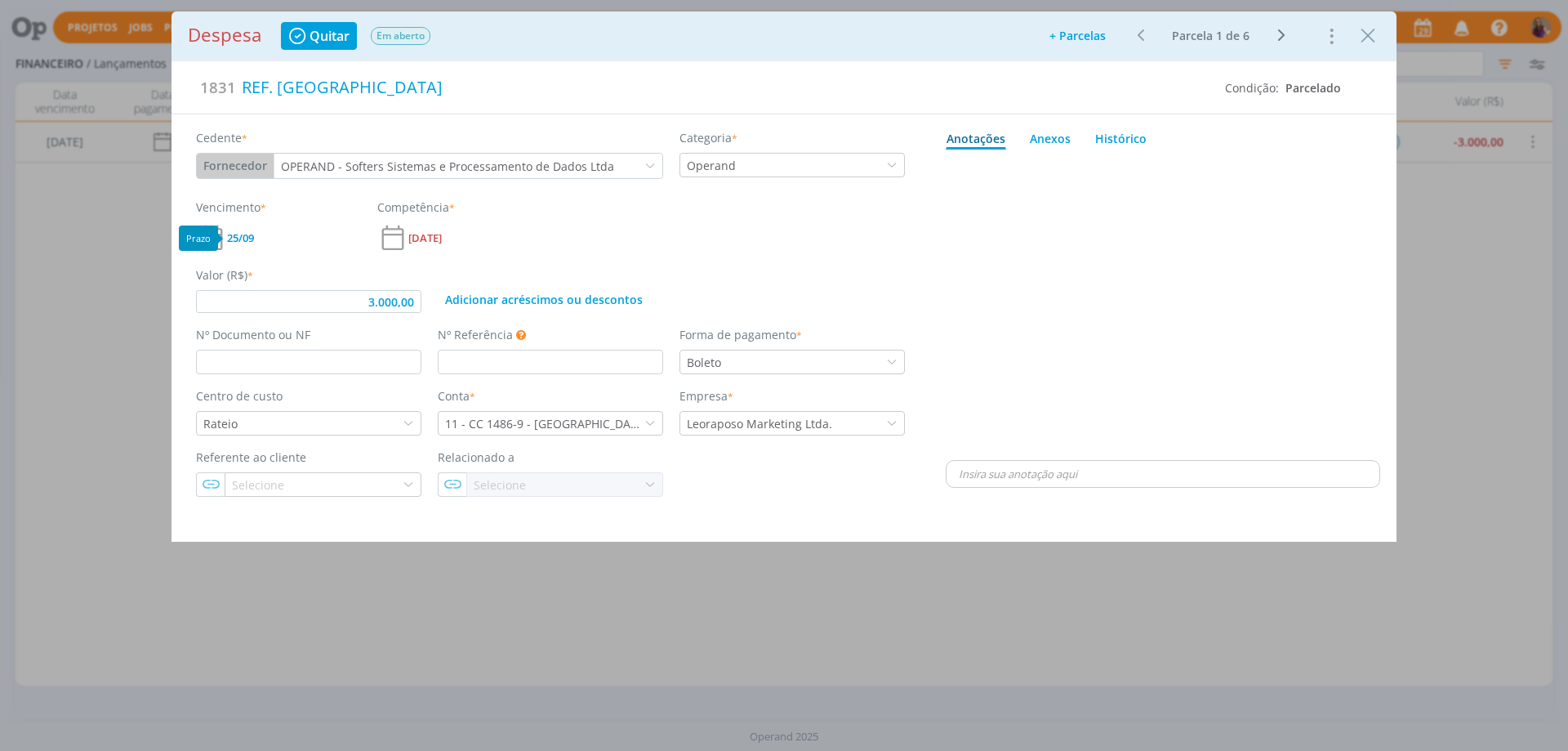
click at [248, 238] on span "25/09" at bounding box center [240, 237] width 27 height 10
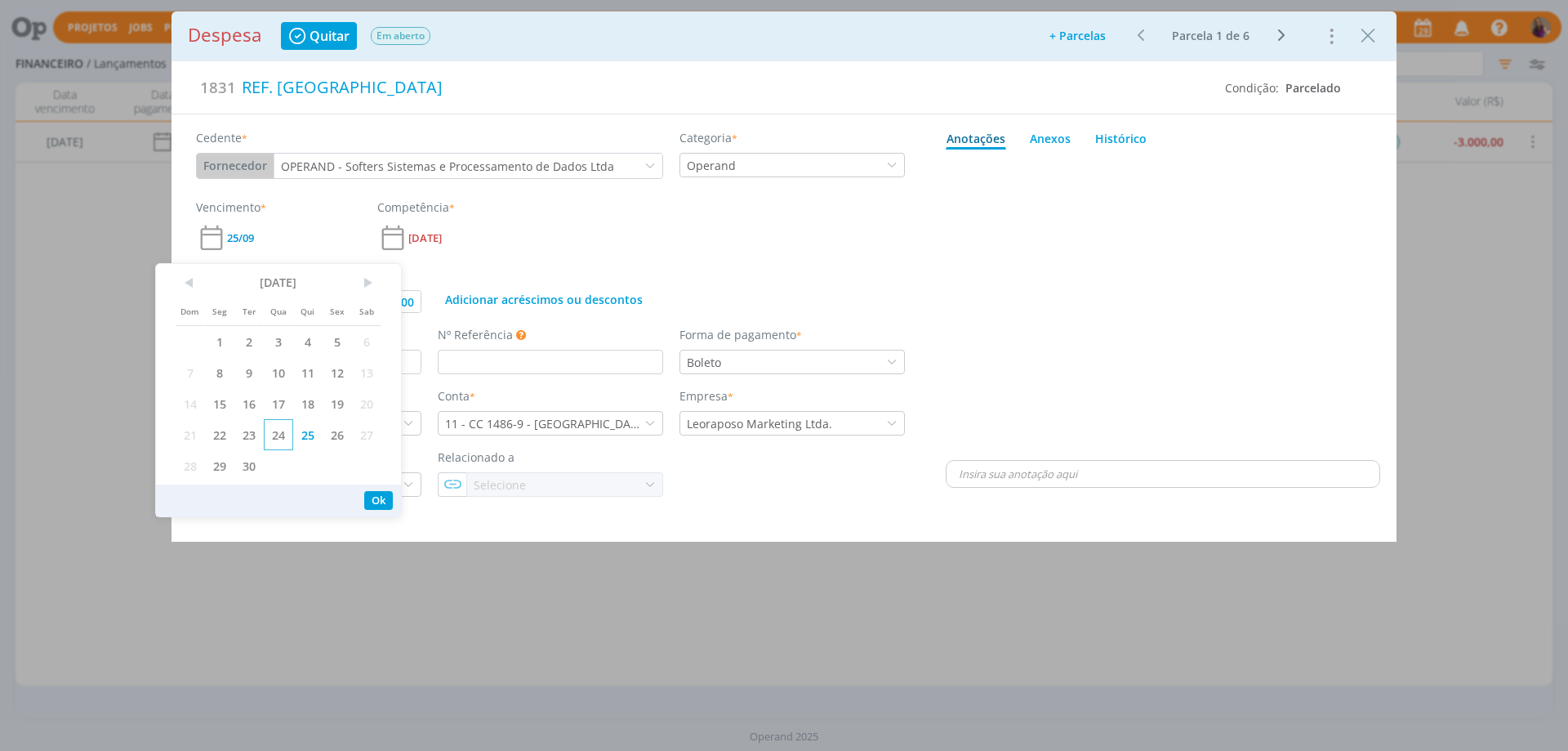
click at [286, 437] on span "24" at bounding box center [278, 434] width 29 height 31
click at [376, 505] on button "Ok" at bounding box center [379, 500] width 28 height 19
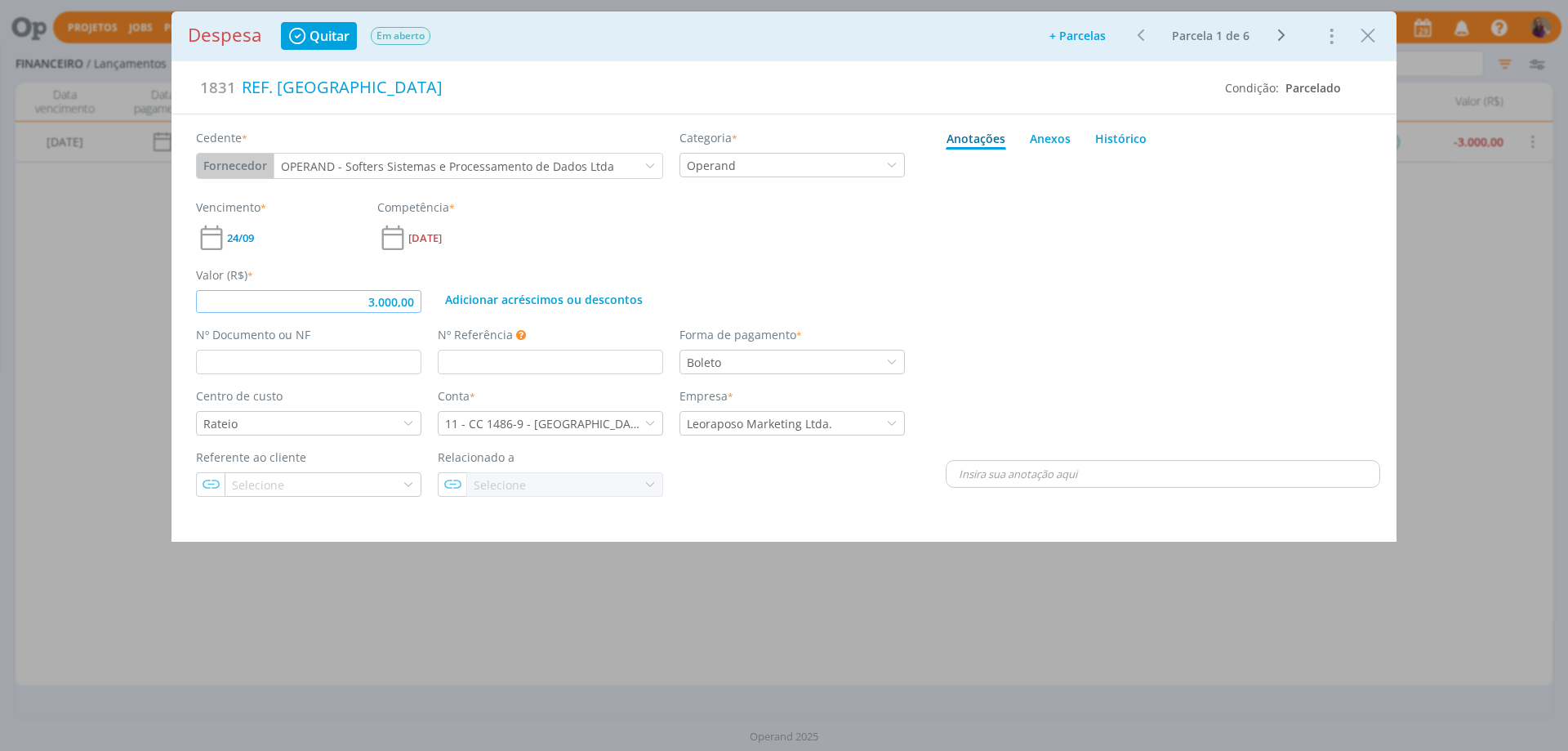
drag, startPoint x: 416, startPoint y: 299, endPoint x: 350, endPoint y: 283, distance: 67.9
click at [350, 283] on div "Valor (R$) * 3.000,00" at bounding box center [308, 289] width 242 height 46
click at [747, 261] on div "Valor (R$) * 3.240,00 Adicionar acréscimos ou descontos" at bounding box center [550, 283] width 726 height 59
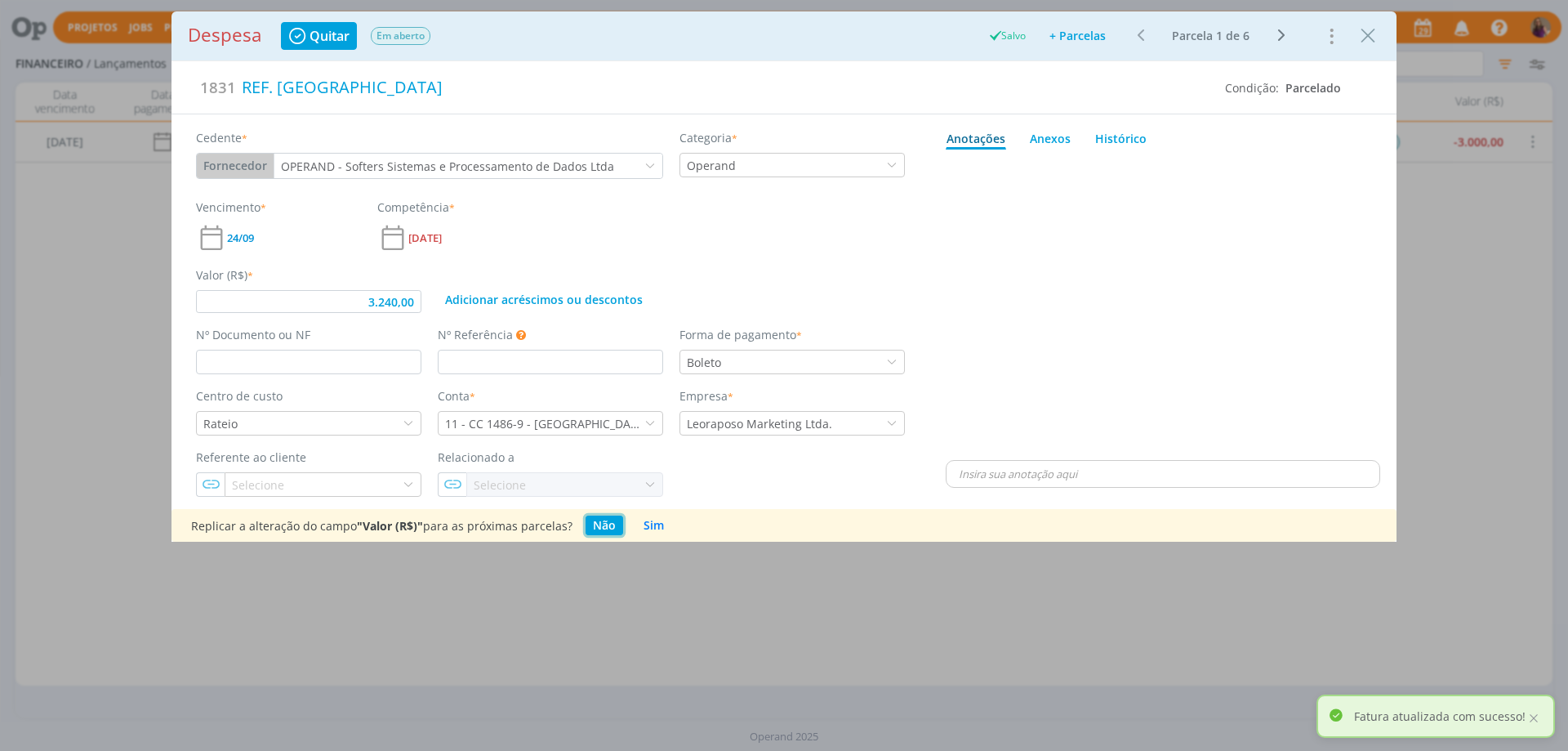
click at [598, 531] on button "Não" at bounding box center [605, 525] width 38 height 20
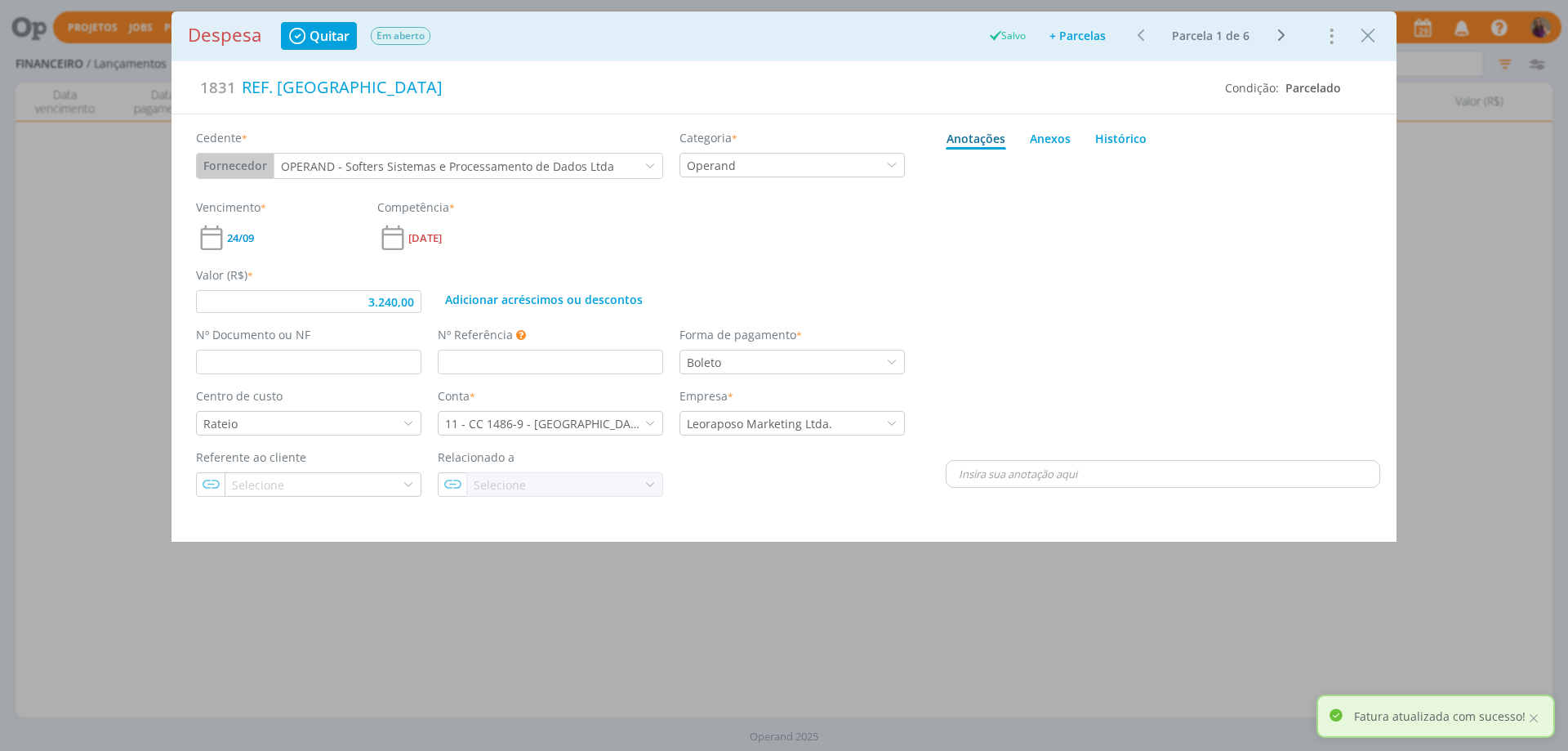
type input "3.240,00"
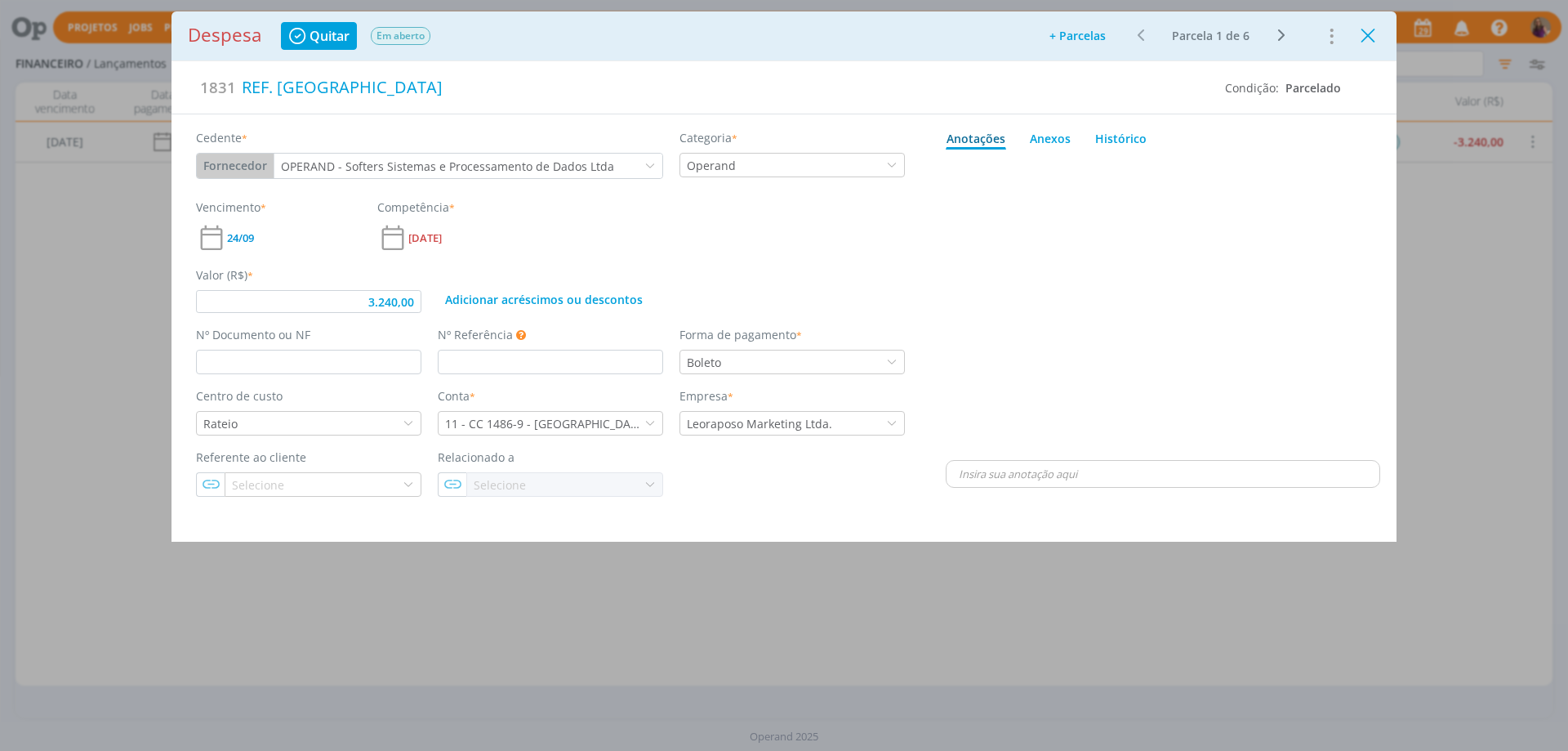
click at [1370, 31] on icon "Close" at bounding box center [1368, 36] width 24 height 24
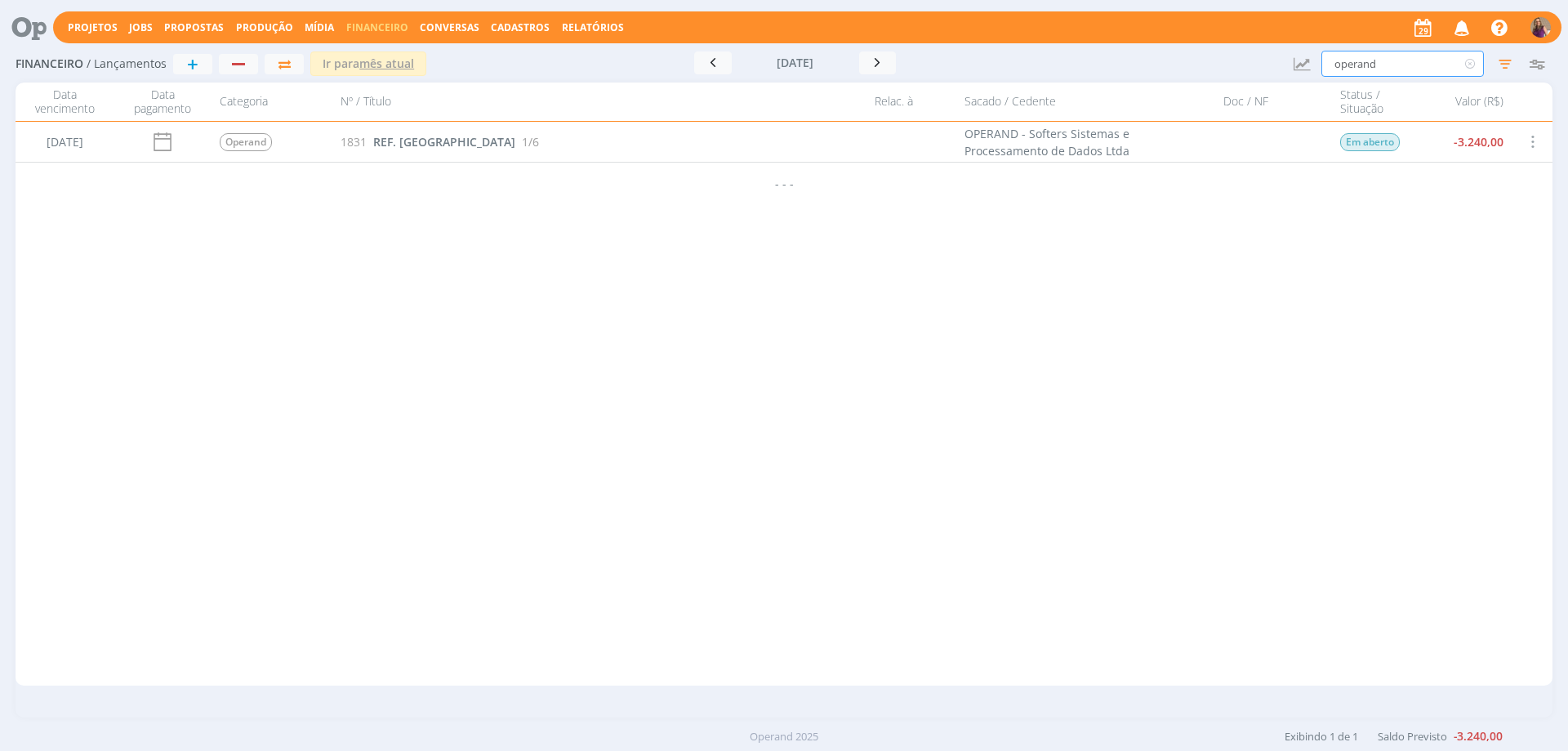
drag, startPoint x: 1406, startPoint y: 60, endPoint x: 1250, endPoint y: 49, distance: 156.4
click at [1250, 49] on div "Financeiro / Lançamentos + Ir para mês atual [DATE] < 2025 > Janeiro Fevereiro …" at bounding box center [783, 65] width 1537 height 38
